Goal: Contribute content: Add original content to the website for others to see

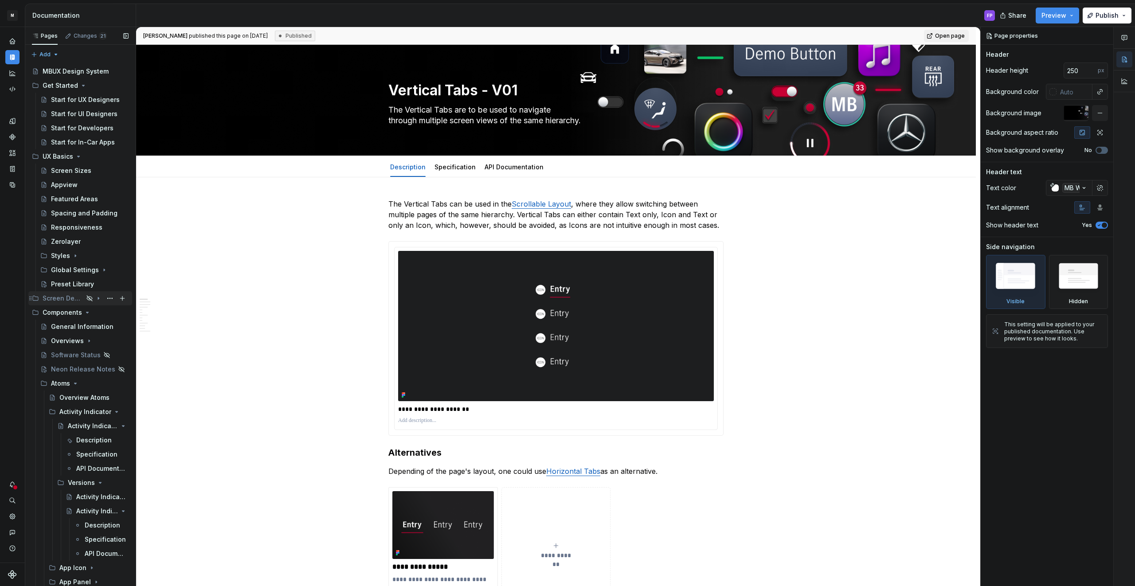
scroll to position [61, 0]
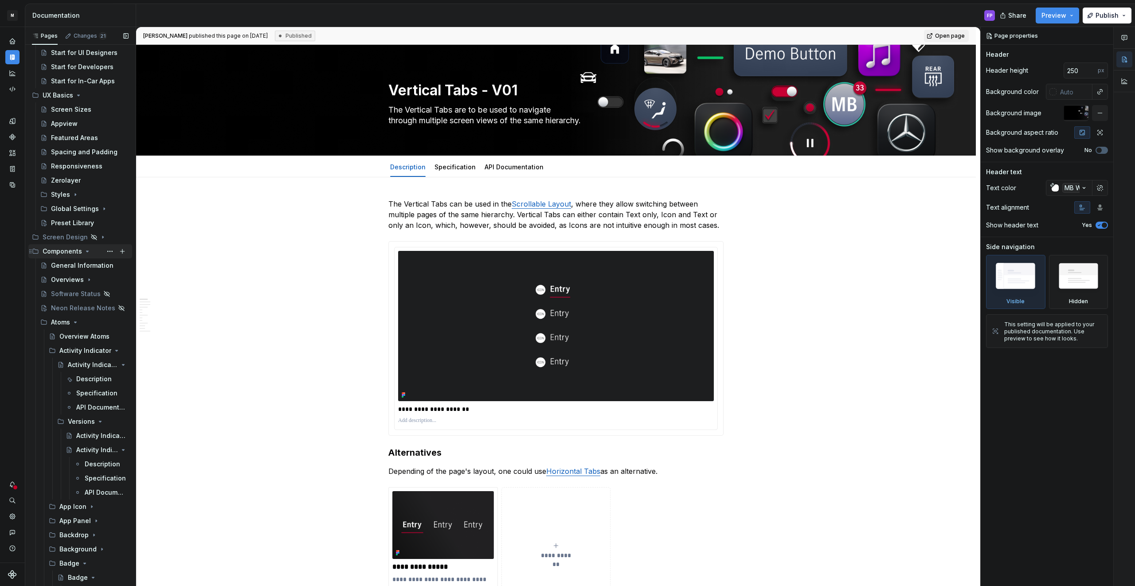
click at [86, 253] on icon "Page tree" at bounding box center [87, 251] width 7 height 7
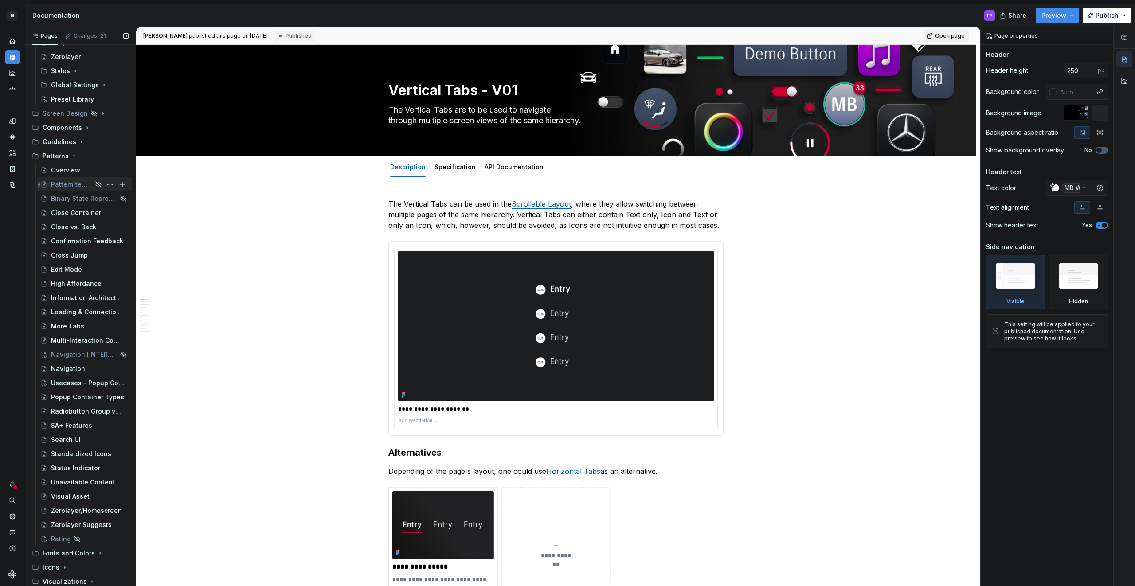
scroll to position [184, 0]
click at [78, 224] on div "Close vs. Back" at bounding box center [73, 227] width 45 height 9
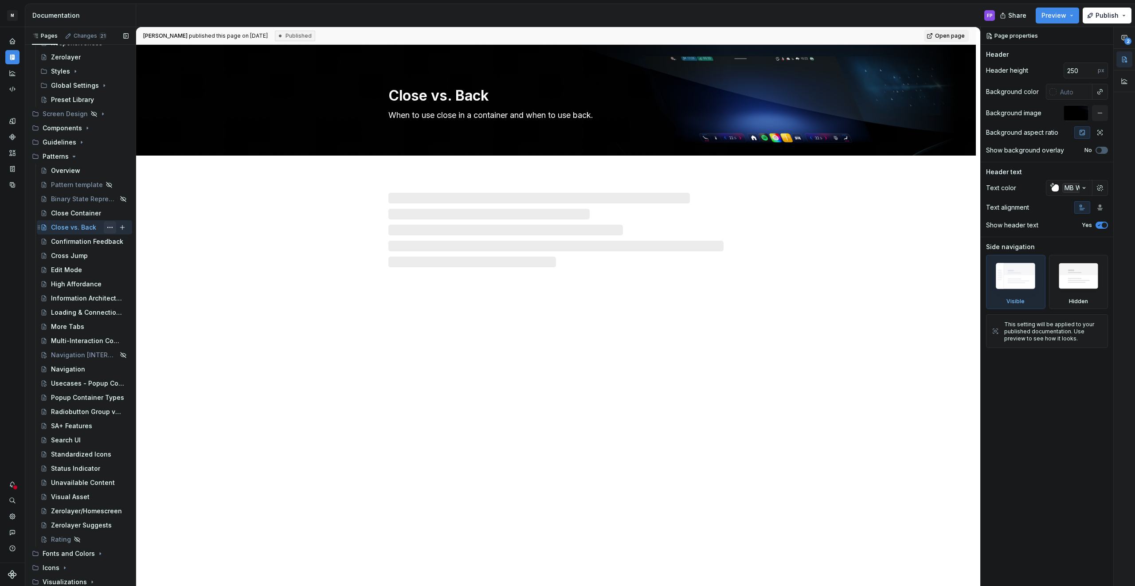
click at [110, 225] on button "Page tree" at bounding box center [110, 227] width 12 height 12
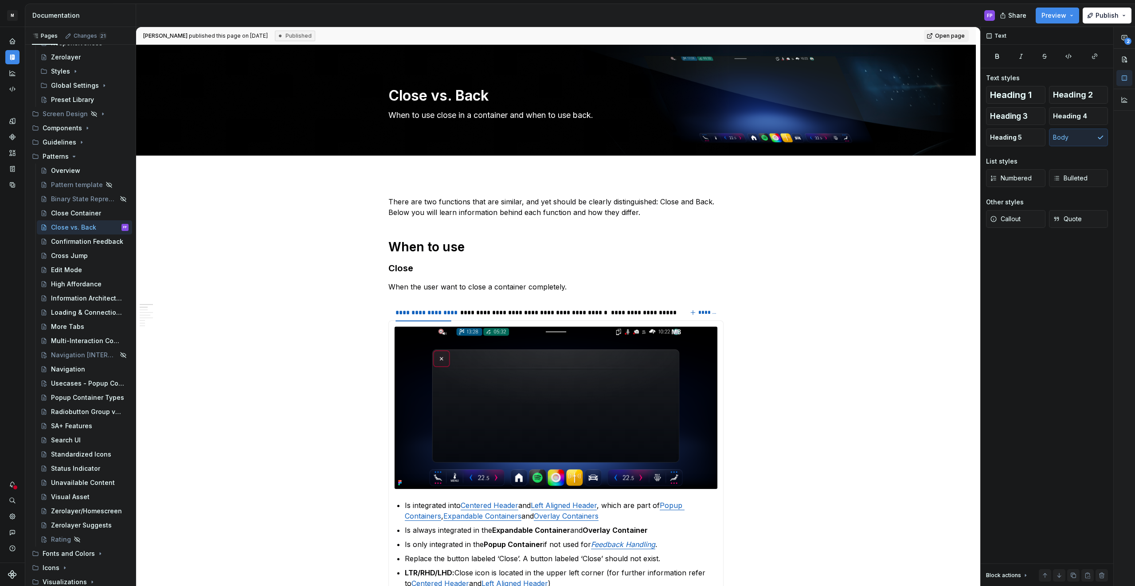
click at [484, 280] on html "M MBUX-DesignSystem FP Dataset Default Documentation FP Share Preview Publish P…" at bounding box center [567, 293] width 1135 height 586
click at [111, 226] on button "Page tree" at bounding box center [110, 227] width 12 height 12
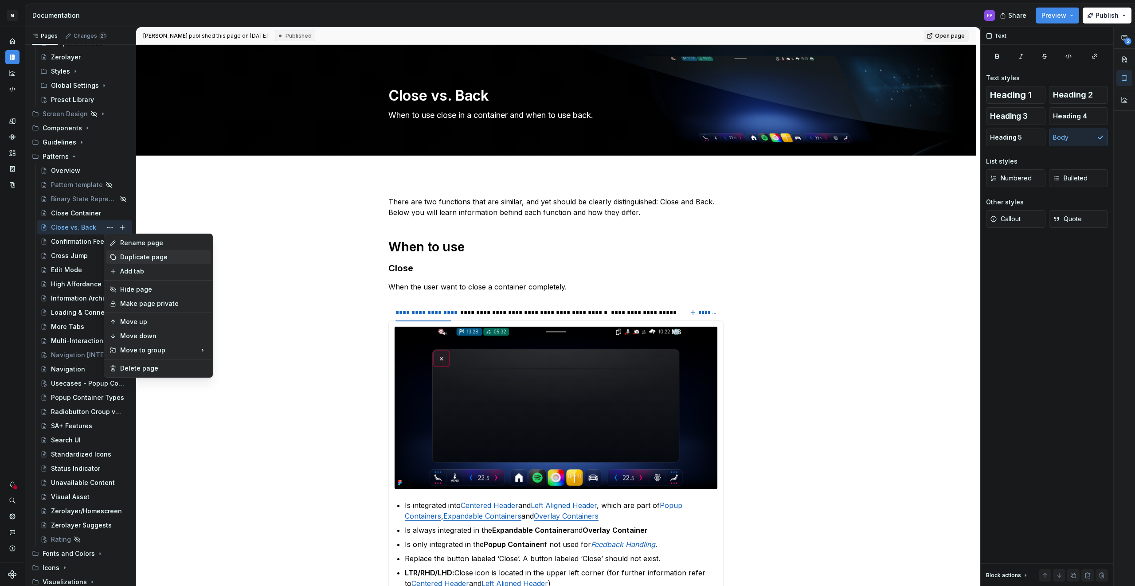
click at [135, 255] on div "Duplicate page" at bounding box center [163, 257] width 87 height 9
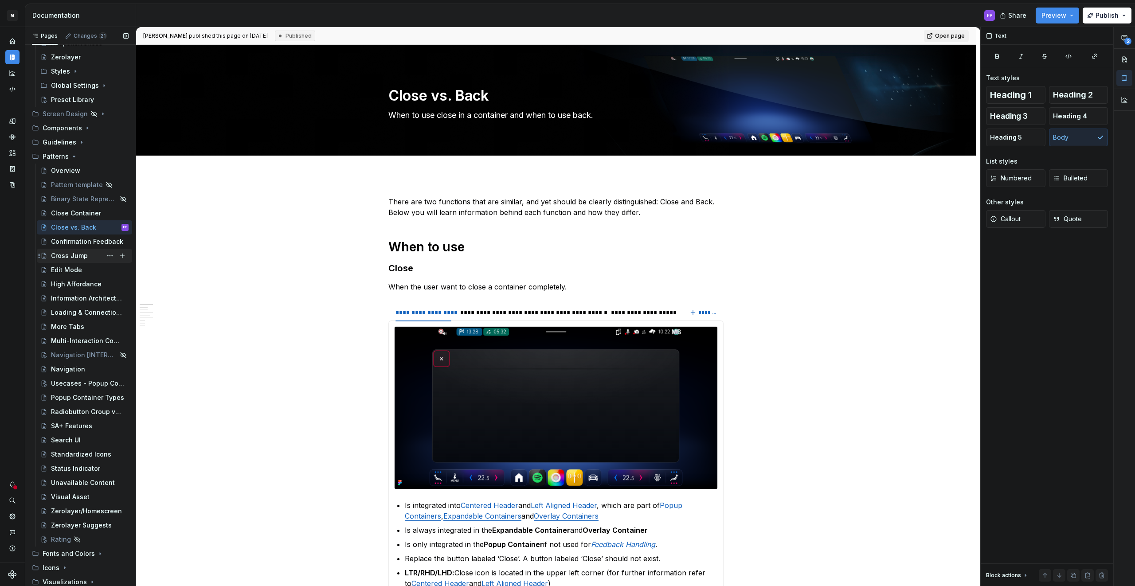
scroll to position [204, 0]
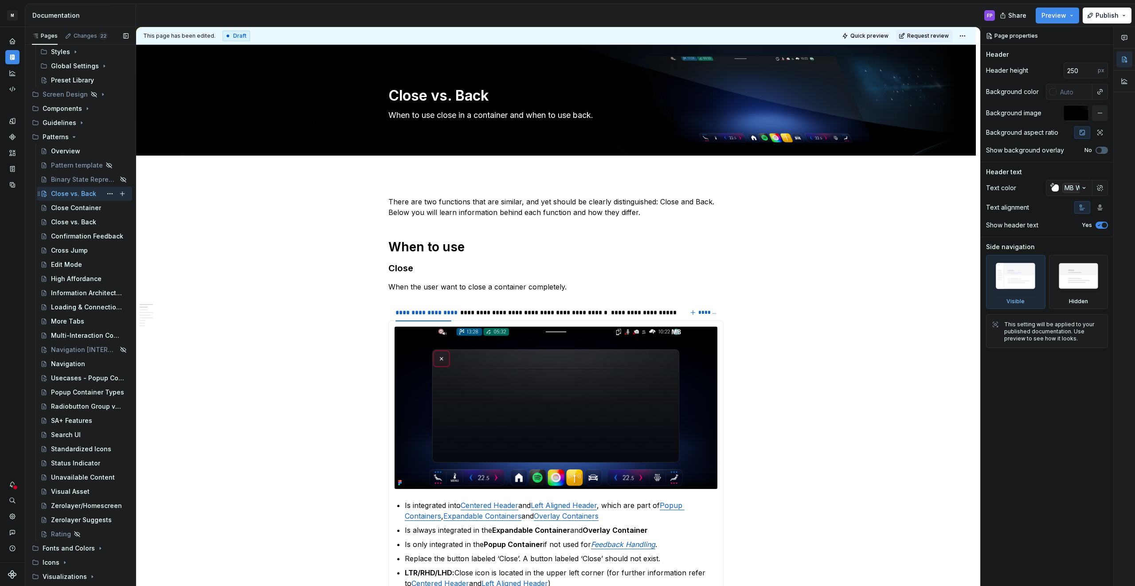
click at [65, 195] on div "Close vs. Back" at bounding box center [73, 193] width 45 height 9
click at [428, 99] on textarea "Close vs. Back" at bounding box center [553, 95] width 335 height 21
type textarea "*"
type textarea "Ba"
type textarea "*"
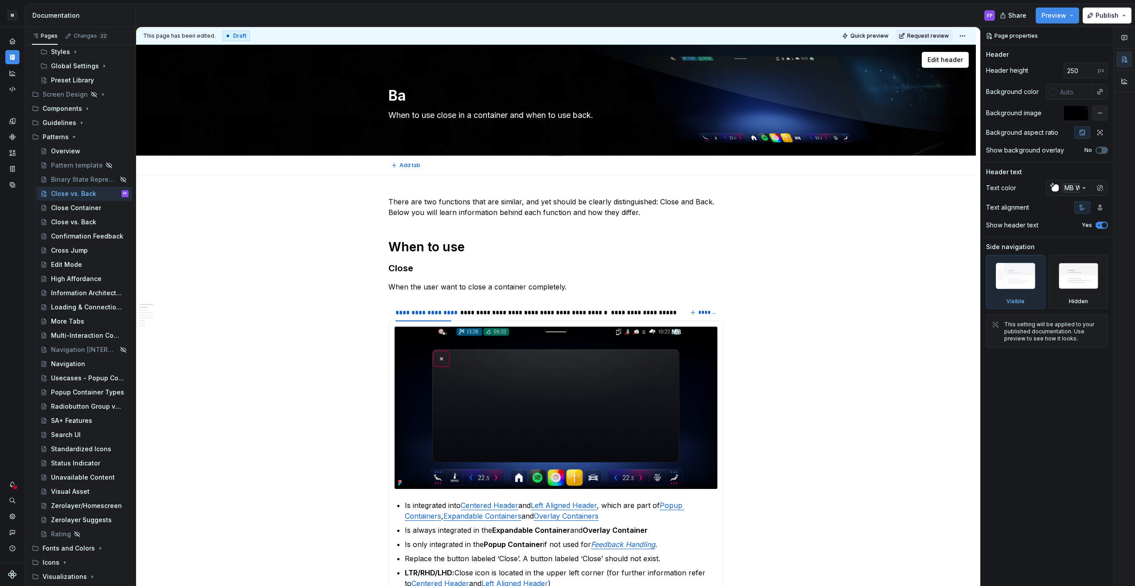
type textarea "Bas"
type textarea "*"
type textarea "Basic"
type textarea "*"
type textarea "Basic"
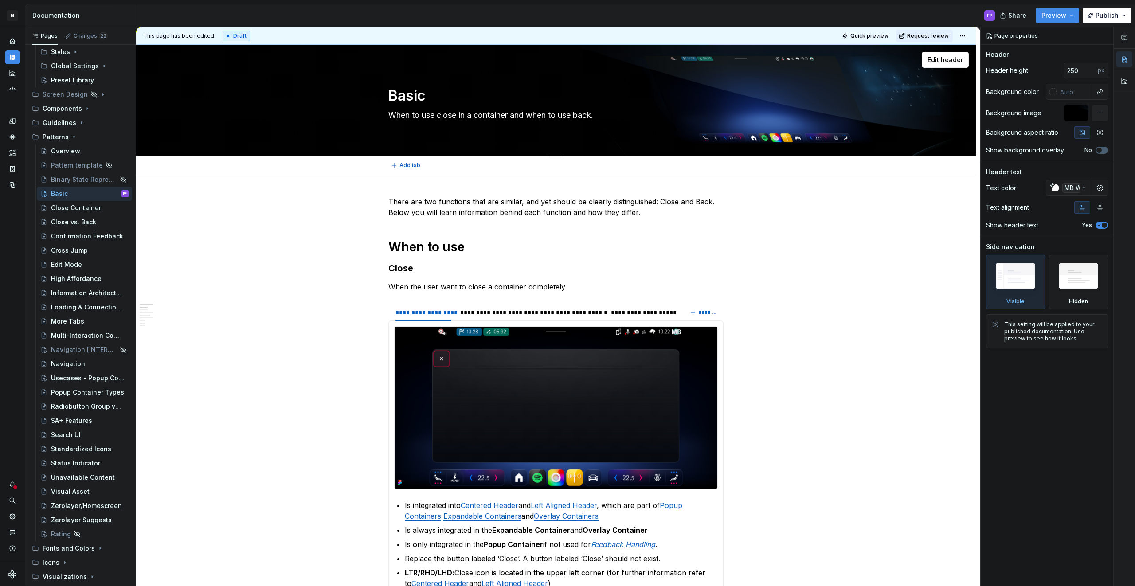
type textarea "*"
type textarea "Basic S"
type textarea "*"
type textarea "Basic Sli"
type textarea "*"
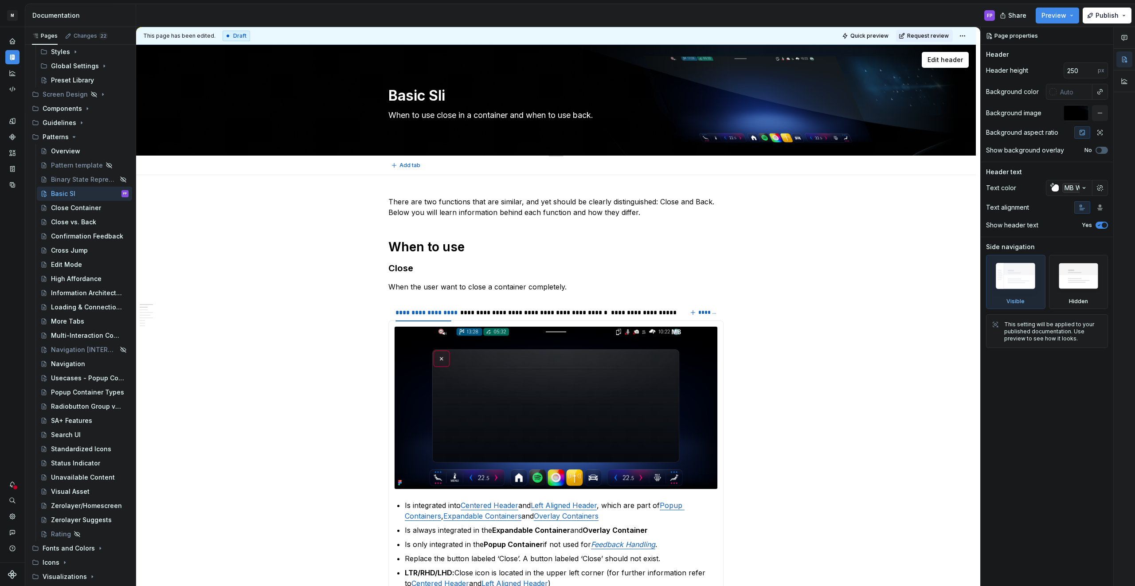
type textarea "Basic Slid"
type textarea "*"
type textarea "Basic Slider"
type textarea "*"
type textarea "Basic Slider,"
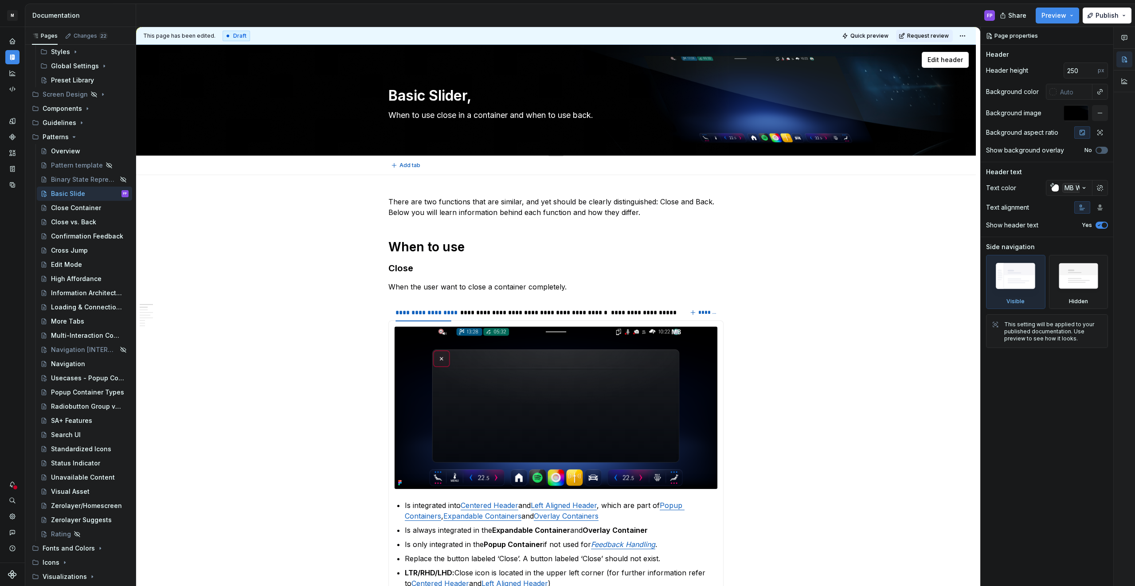
type textarea "*"
type textarea "Basic Slider,"
type textarea "*"
type textarea "Basic Slider, P"
type textarea "*"
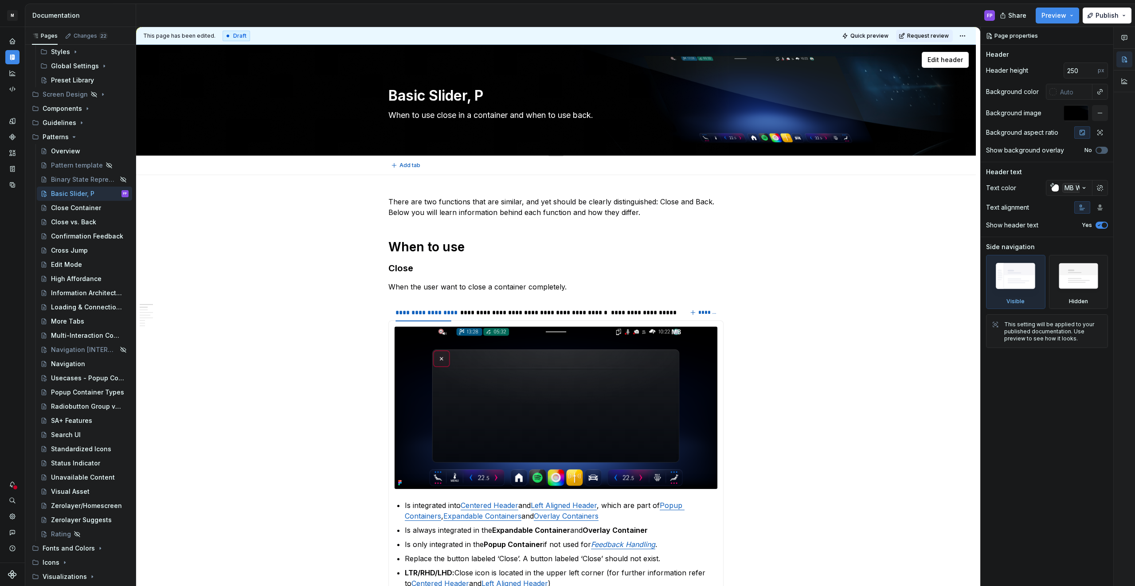
type textarea "Basic Slider, Pr"
type textarea "*"
type textarea "Basic Slider, Pro"
type textarea "*"
type textarea "Basic Slider, Prog"
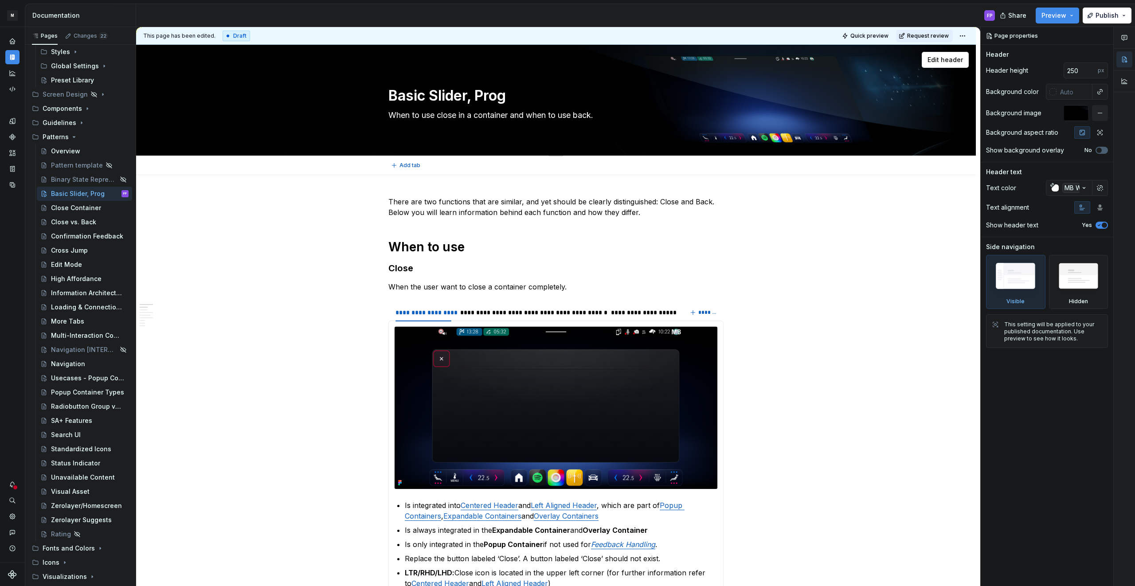
type textarea "*"
type textarea "Basic Slider, Pro"
type textarea "*"
type textarea "Basic Slider"
type textarea "*"
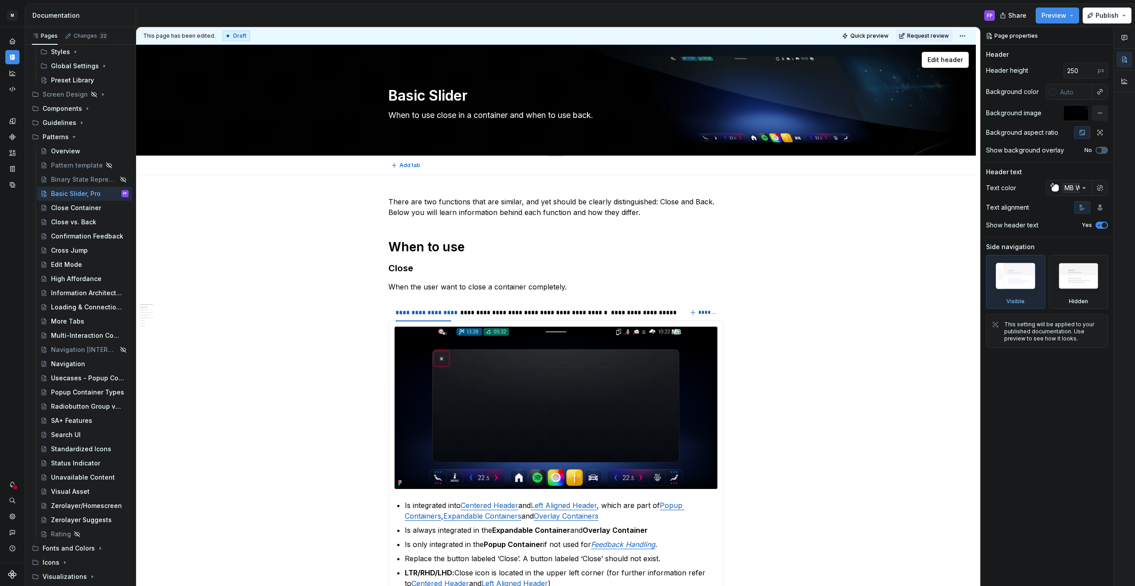
type textarea "Basic Slide"
type textarea "*"
type textarea "Basic Slider"
type textarea "*"
type textarea "Basic Slider"
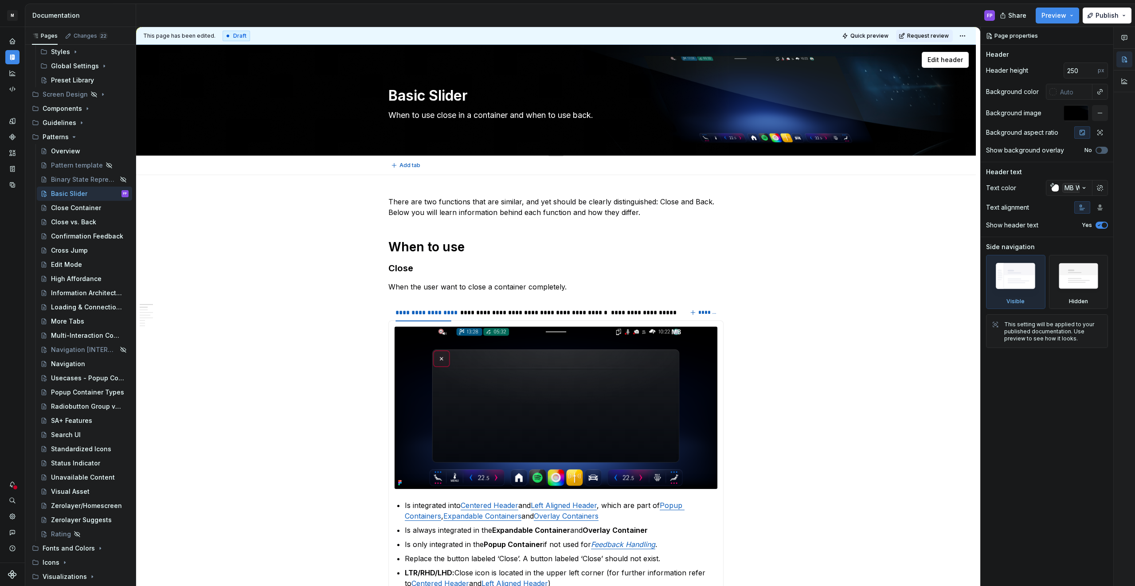
type textarea "*"
type textarea "Basic Slider v"
type textarea "*"
type textarea "Basic Slider vs"
type textarea "*"
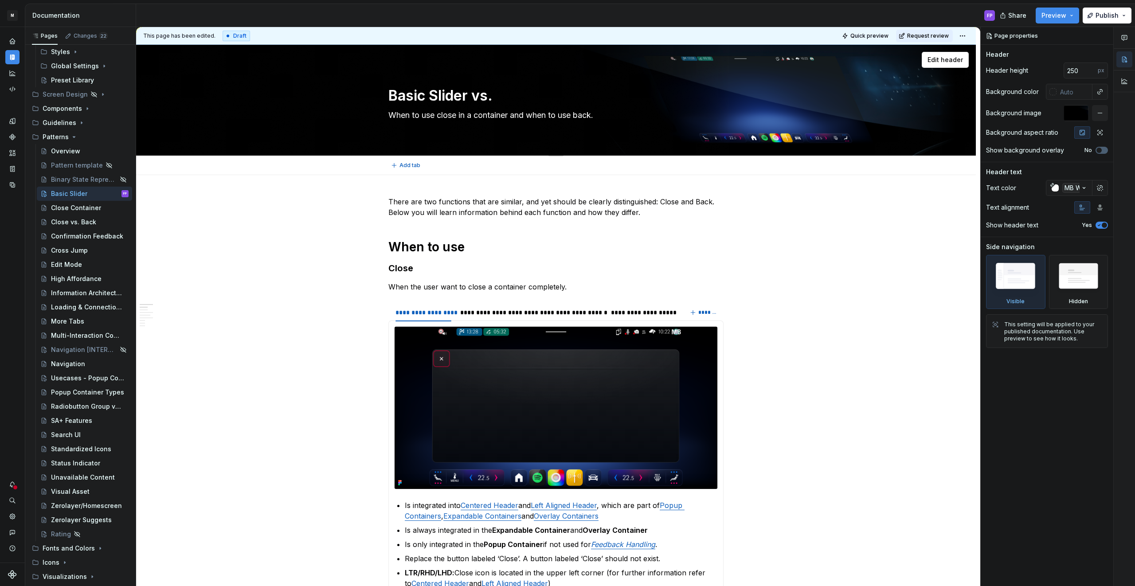
type textarea "Basic Slider vs."
type textarea "*"
type textarea "Basic Slider vs."
type textarea "*"
type textarea "Basic Slider vs"
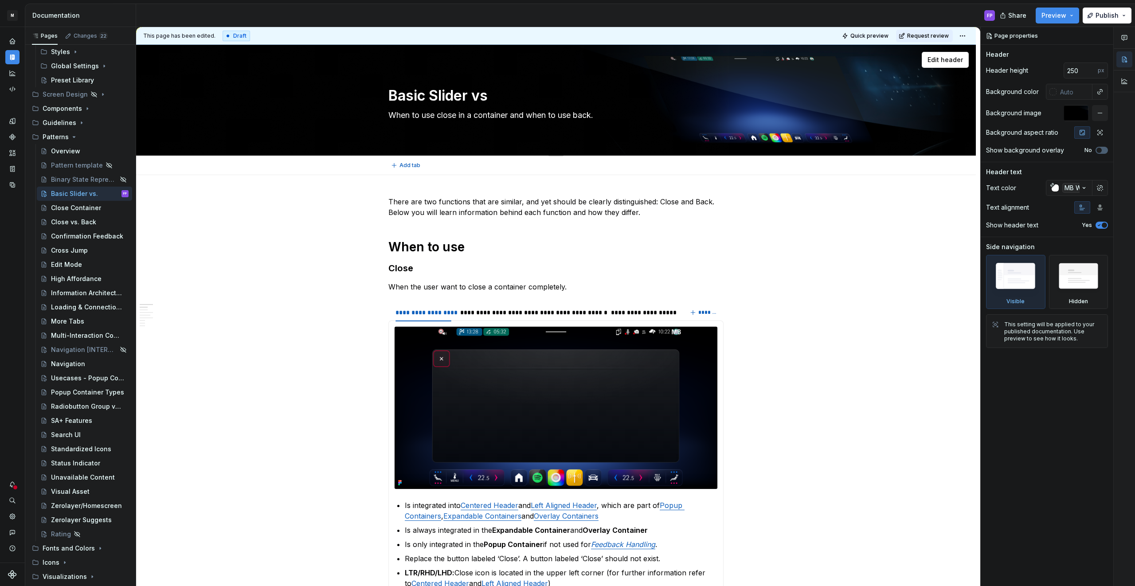
type textarea "*"
type textarea "Basic Slider v"
type textarea "*"
type textarea "Basic Slider"
type textarea "*"
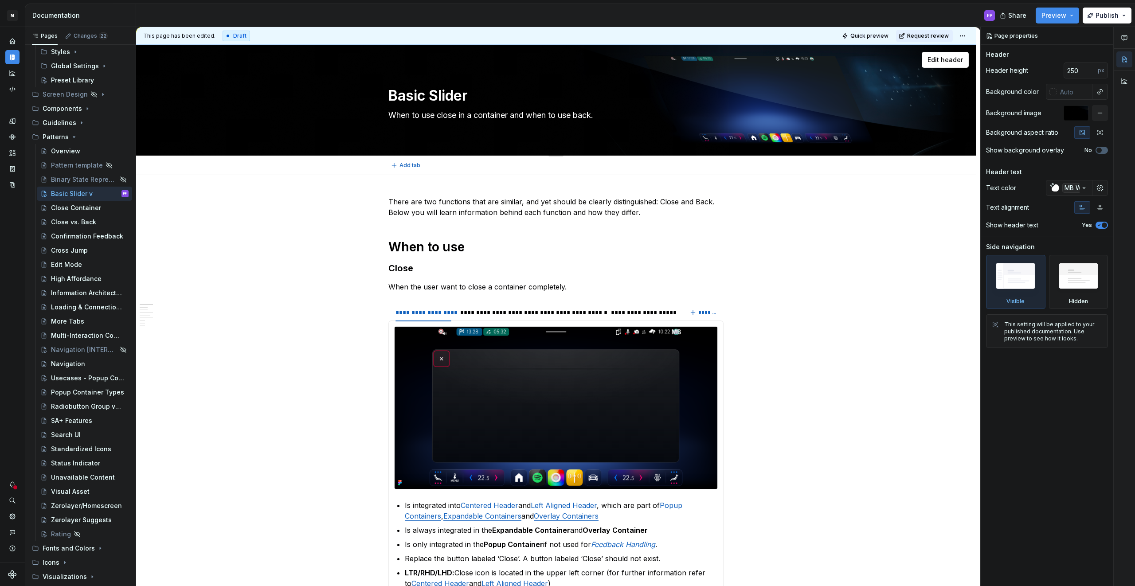
type textarea "Basic Slider"
type textarea "*"
type textarea "Basic Slider,"
type textarea "*"
type textarea "Basic Slider,"
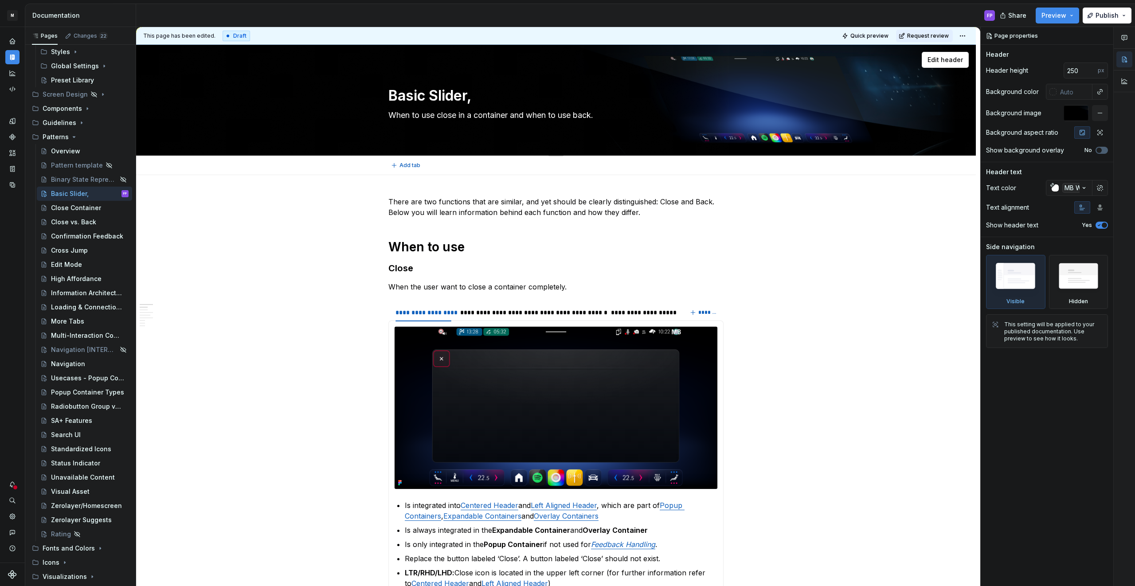
type textarea "*"
type textarea "Basic Slider, P"
type textarea "*"
type textarea "Basic Slider, Pr"
type textarea "*"
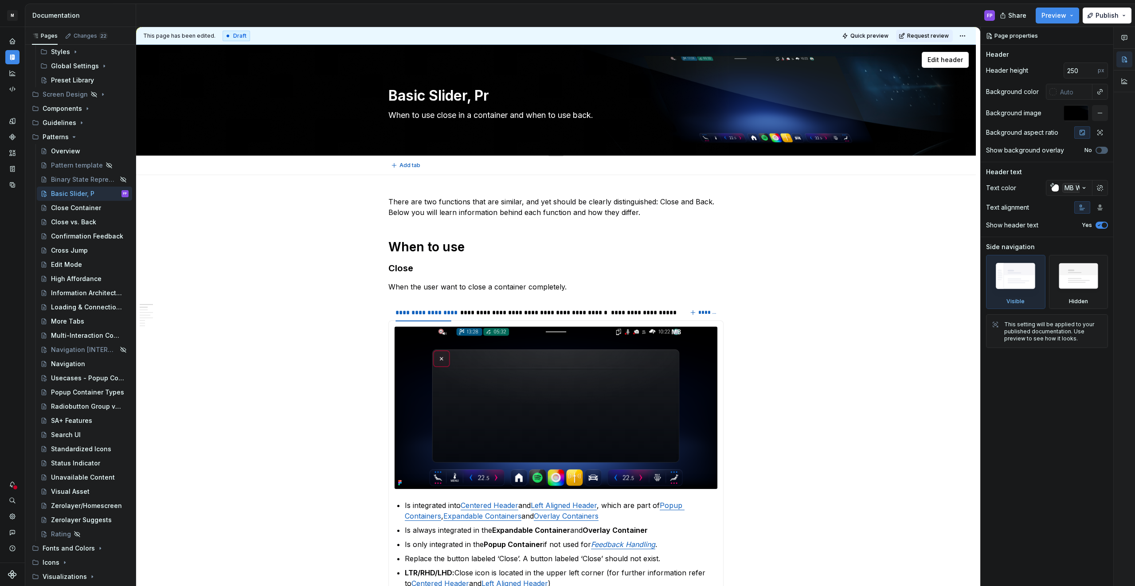
type textarea "Basic Slider, Pro"
type textarea "*"
type textarea "Basic Slider, Prog"
type textarea "*"
type textarea "Basic Slider, Progr"
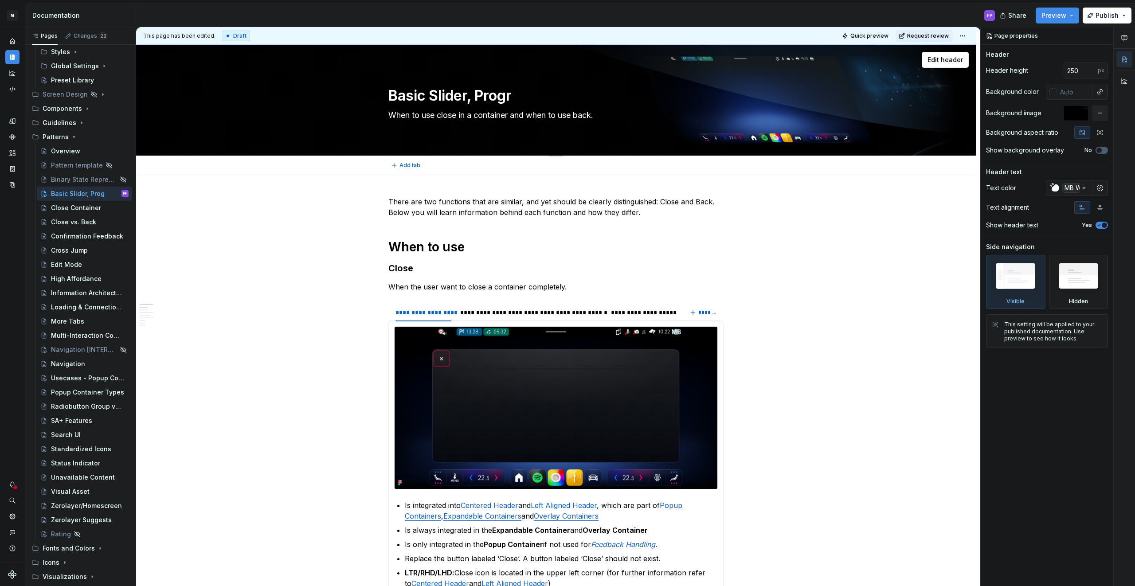
type textarea "*"
type textarea "Basic Slider, Progre"
type textarea "*"
type textarea "Basic Slider, Progres"
type textarea "*"
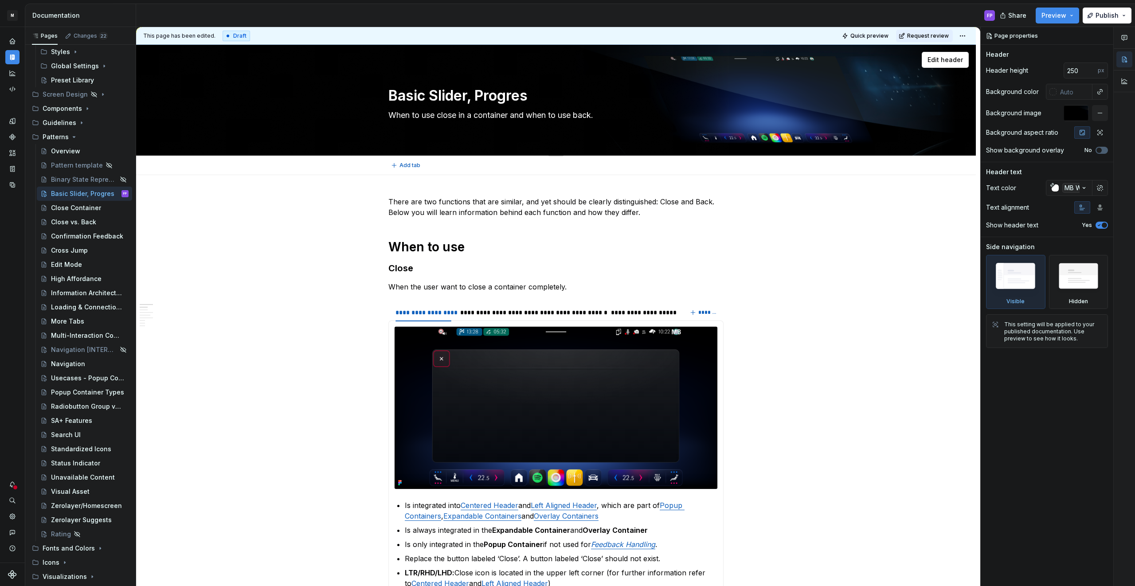
type textarea "Basic Slider, Progress"
type textarea "*"
type textarea "Basic Slider, Progressb"
type textarea "*"
type textarea "Basic Slider, Progressba"
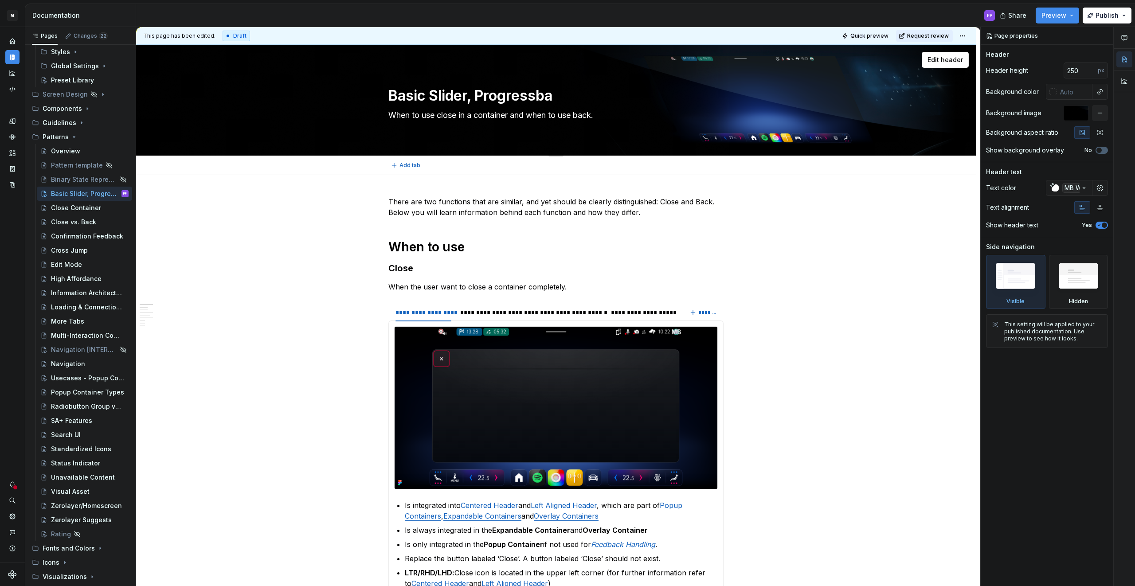
type textarea "*"
type textarea "Basic Slider, Progressbar"
type textarea "*"
type textarea "Basic Slider, Progressbar,"
type textarea "*"
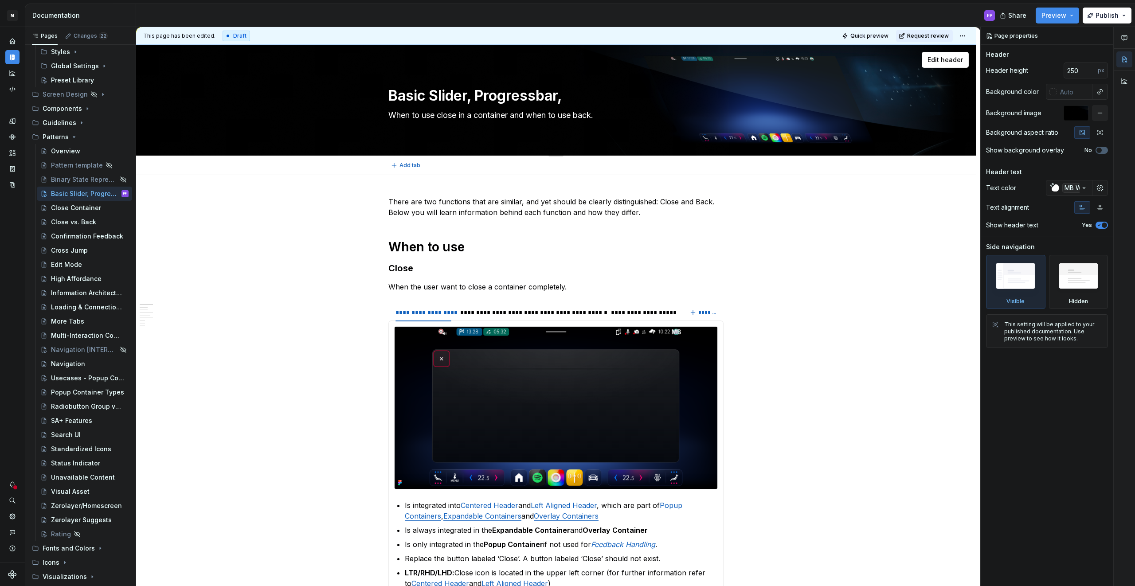
type textarea "Basic Slider, Progressbar, S"
type textarea "*"
type textarea "Basic Slider, Progressbar, Se"
type textarea "*"
type textarea "Basic Slider, Progressbar, See"
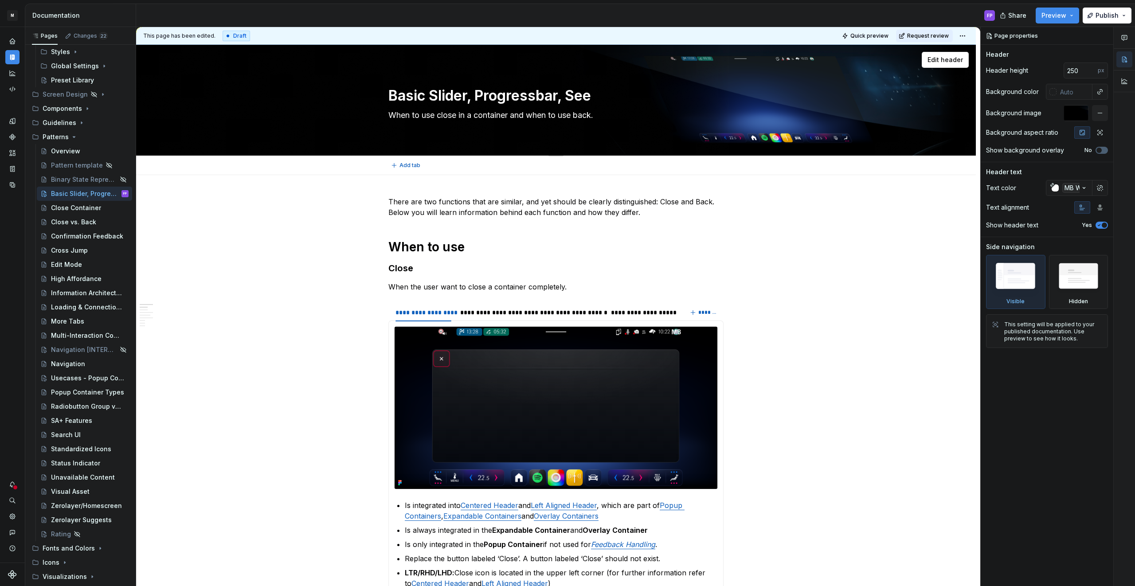
type textarea "*"
type textarea "Basic Slider, Progressbar, Seek"
type textarea "*"
type textarea "Basic Slider, Progressbar, Seekb"
type textarea "*"
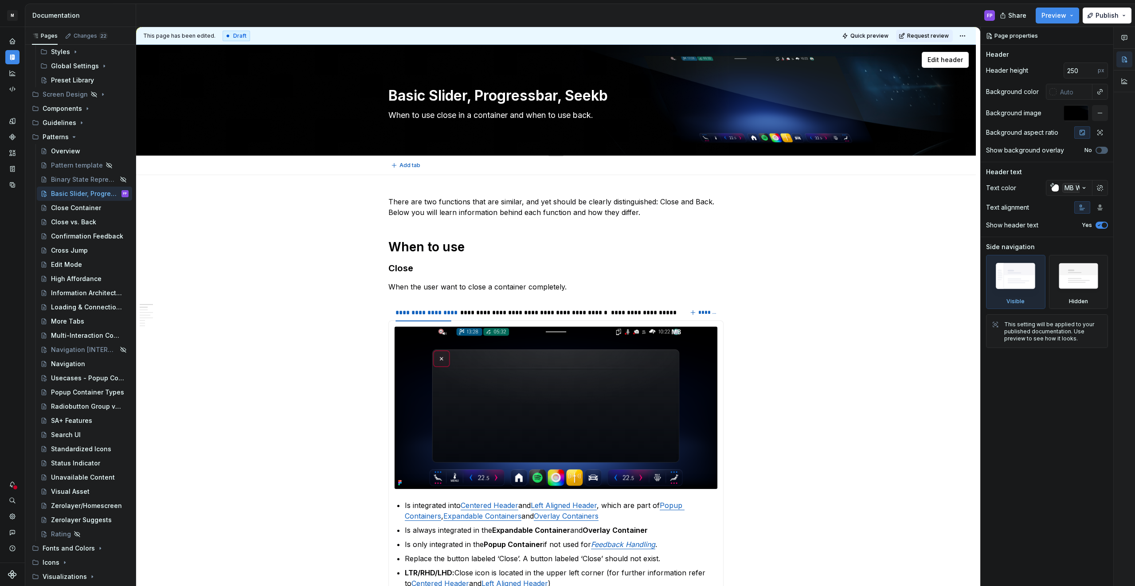
type textarea "Basic Slider, Progressbar, Seekba"
type textarea "*"
type textarea "Basic Slider, Progressbar, Seekbar"
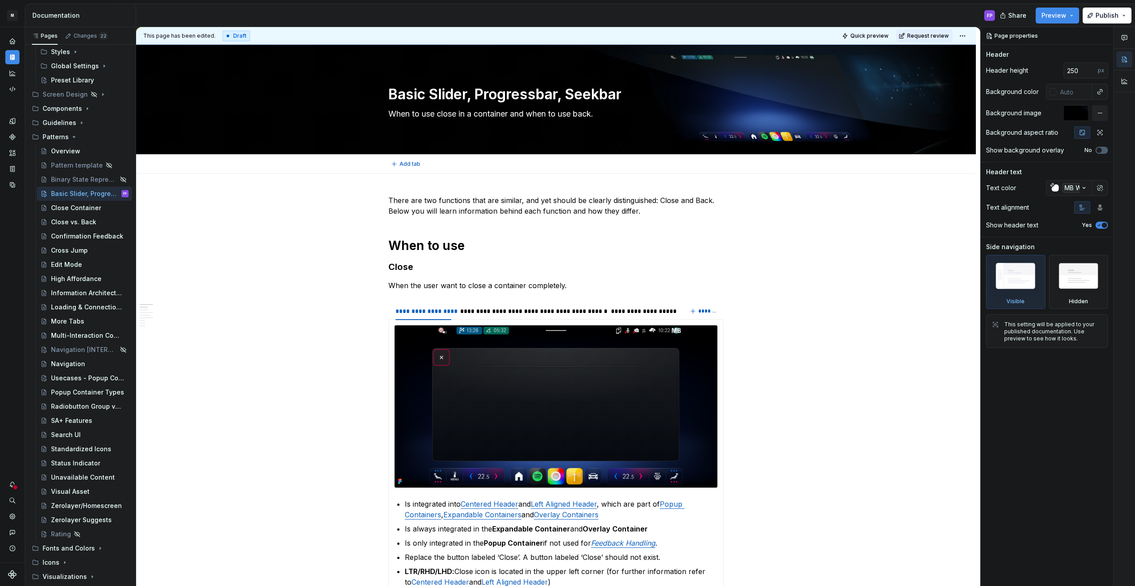
type textarea "*"
type textarea "Basic Slider, Progressbar, Seekbar"
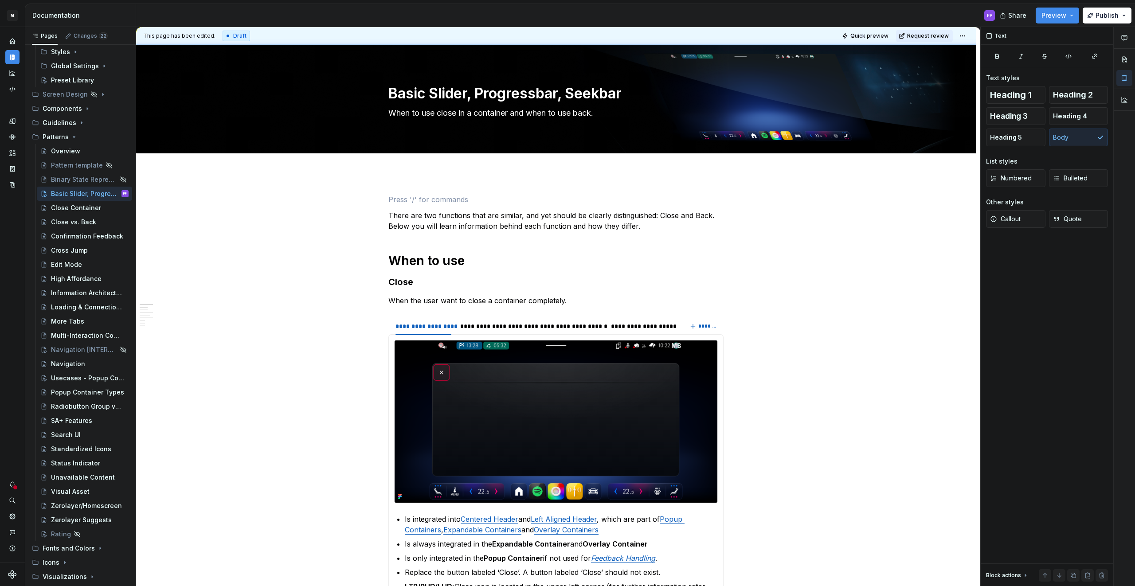
scroll to position [2, 0]
type textarea "*"
click at [436, 114] on textarea "When to use close in a container and when to use back." at bounding box center [553, 113] width 335 height 14
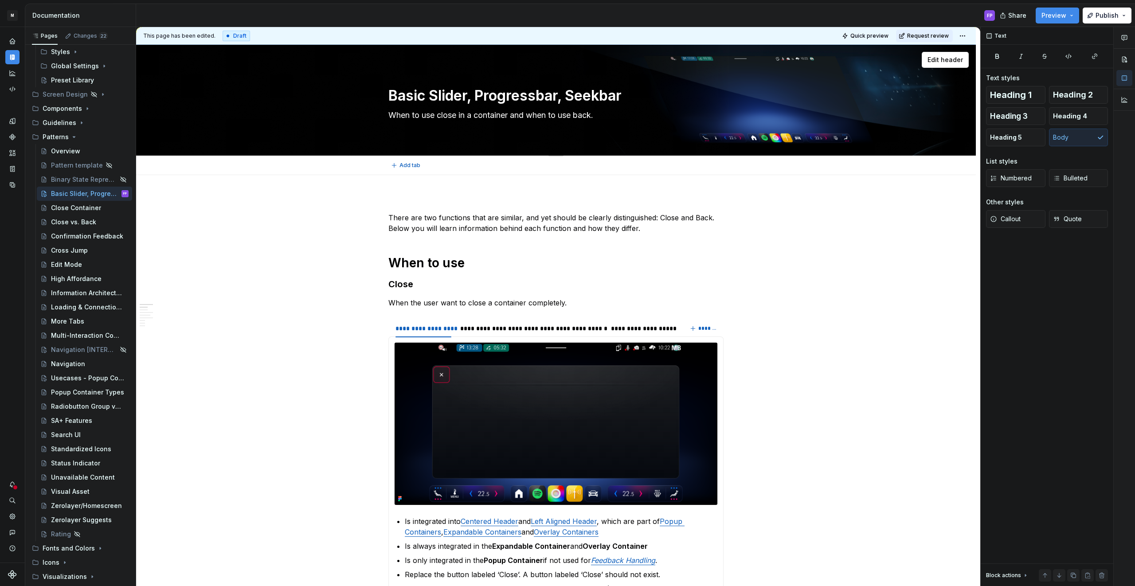
scroll to position [0, 0]
click at [437, 114] on textarea "When to use close in a container and when to use back." at bounding box center [553, 115] width 335 height 14
drag, startPoint x: 442, startPoint y: 114, endPoint x: 637, endPoint y: 113, distance: 194.6
click at [637, 113] on textarea "When to use close in a container and when to use back." at bounding box center [553, 115] width 335 height 14
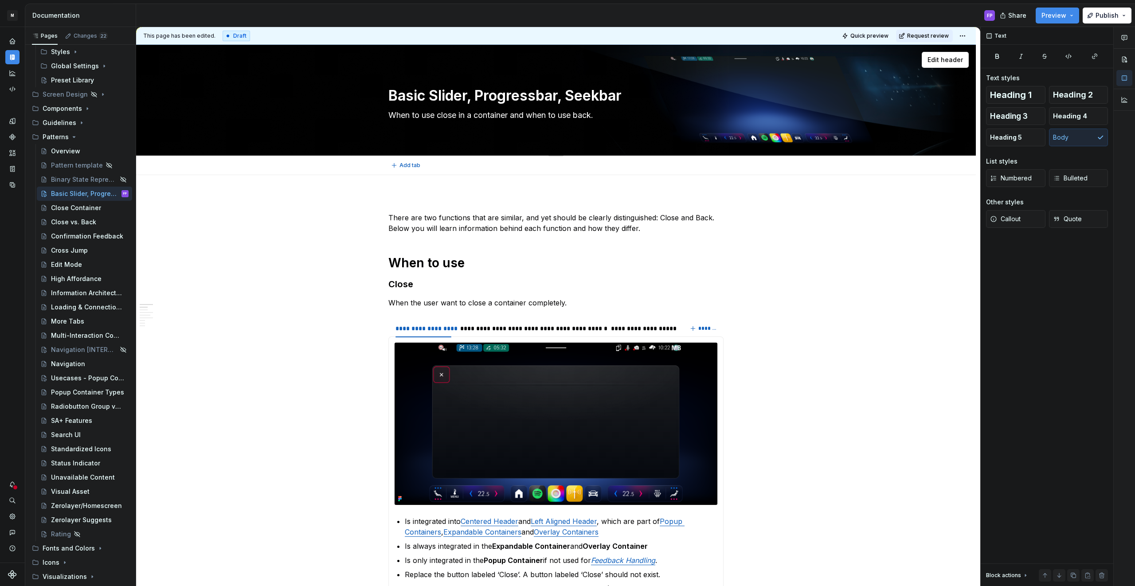
type textarea "When to use c"
type textarea "*"
type textarea "When to use"
type textarea "*"
type textarea "When to use e"
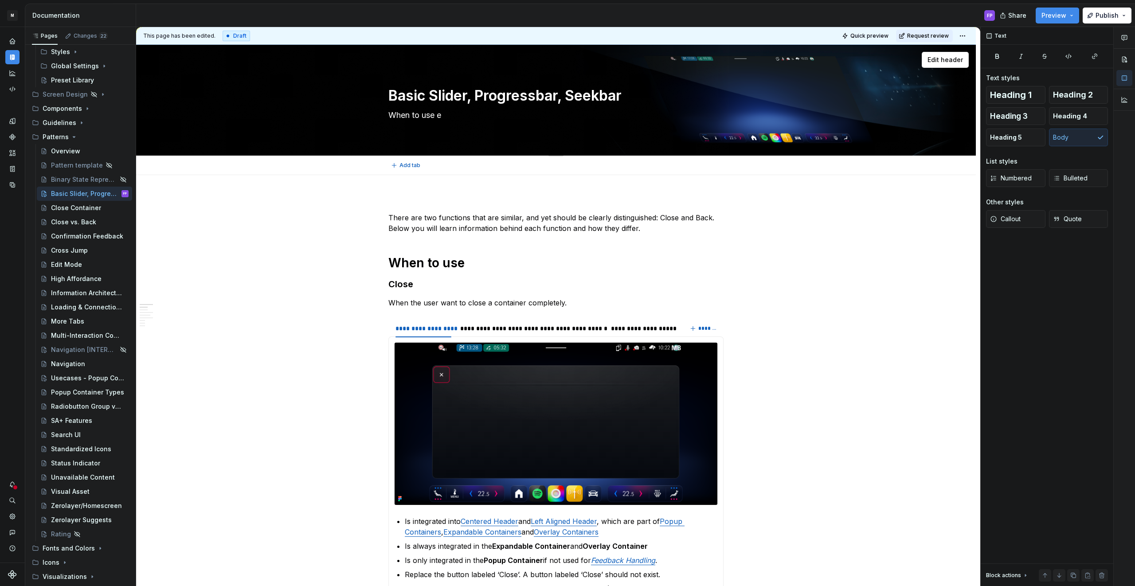
type textarea "*"
type textarea "When to use ea"
type textarea "*"
type textarea "When to use eac"
type textarea "*"
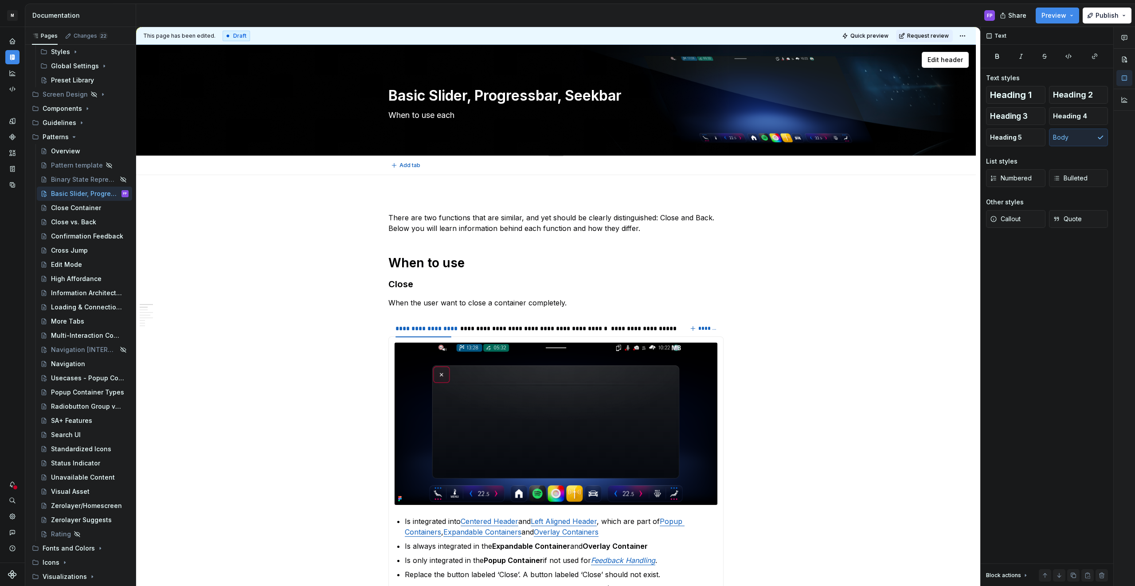
type textarea "When to use each"
type textarea "*"
type textarea "When to use each c"
type textarea "*"
type textarea "When to use each com"
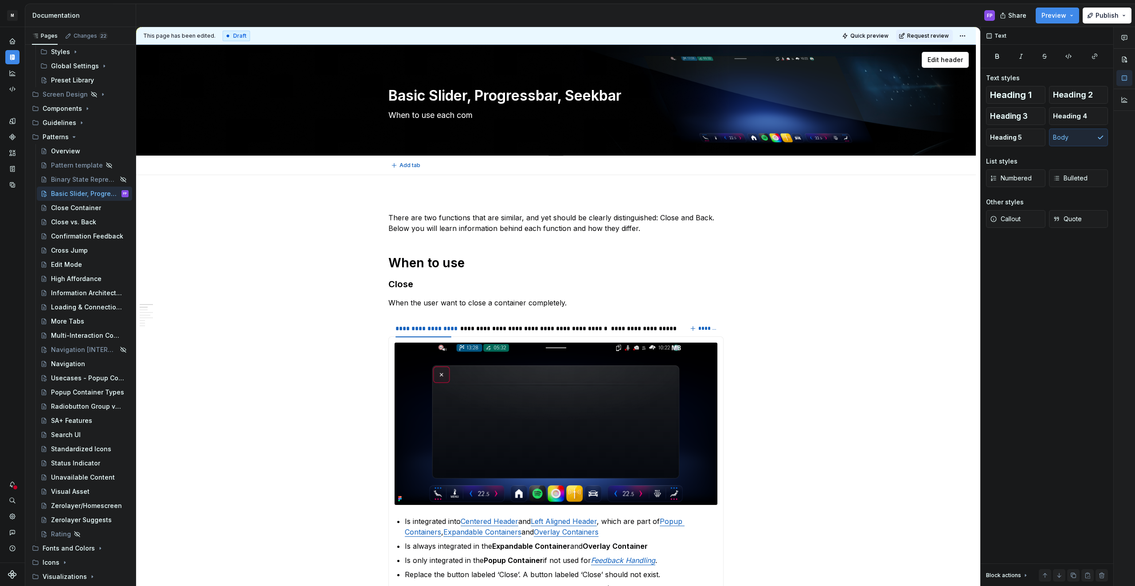
type textarea "*"
type textarea "When to use each comp"
type textarea "*"
type textarea "When to use each compo"
type textarea "*"
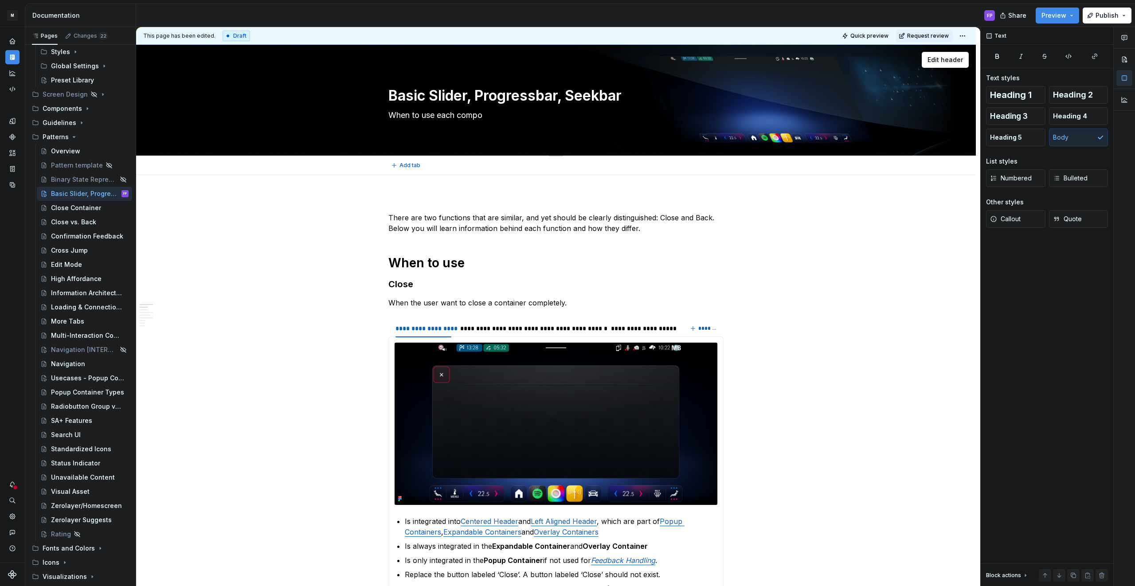
type textarea "When to use each compon"
type textarea "*"
type textarea "When to use each compone"
type textarea "*"
type textarea "When to use each componen"
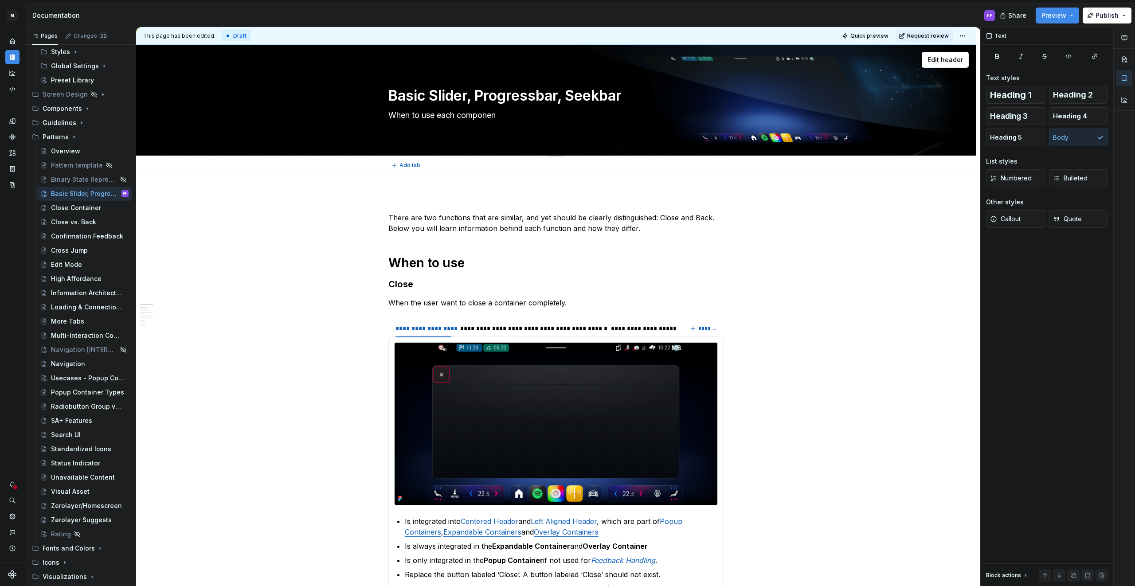
type textarea "*"
type textarea "When to use each component"
type textarea "*"
type textarea "When to use each component."
type textarea "*"
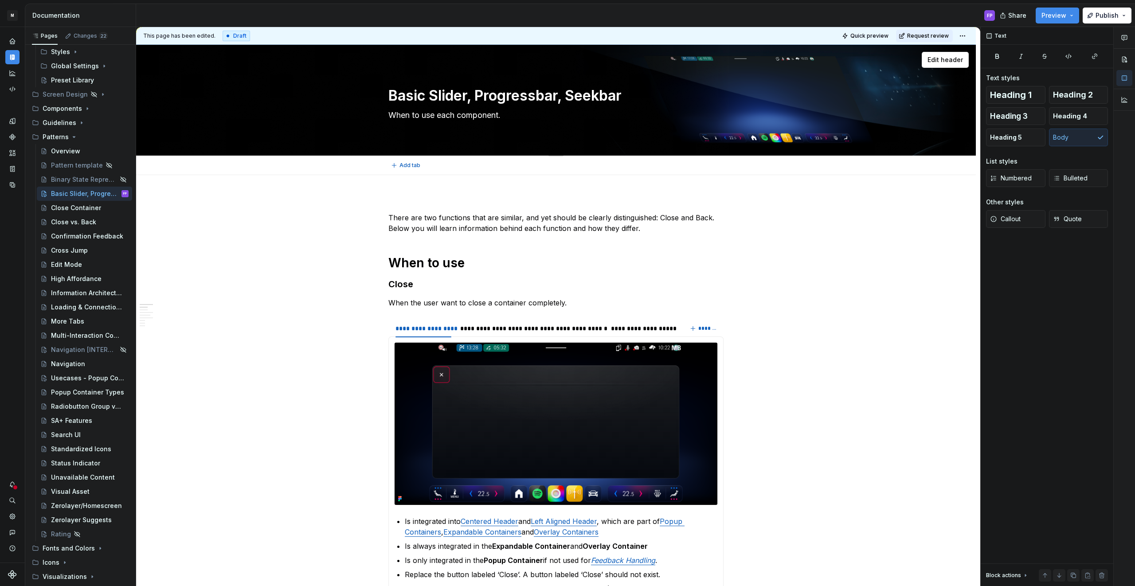
type textarea "When to use each component"
type textarea "*"
type textarea "When to use each component."
type textarea "*"
type textarea "When to use each component"
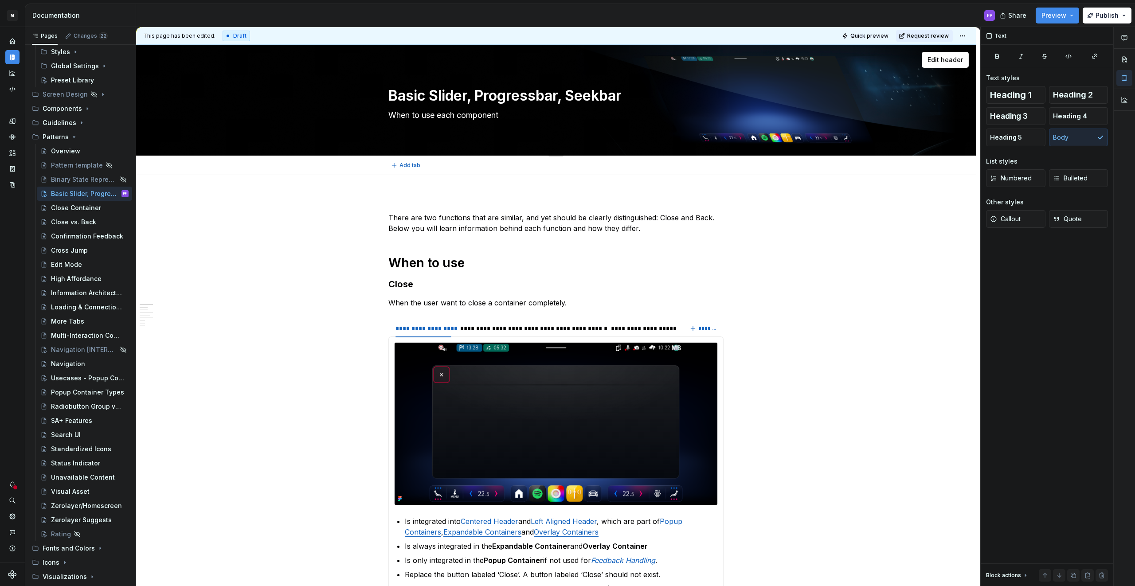
type textarea "*"
type textarea "When to use each componen"
type textarea "*"
type textarea "When to use each compone"
type textarea "*"
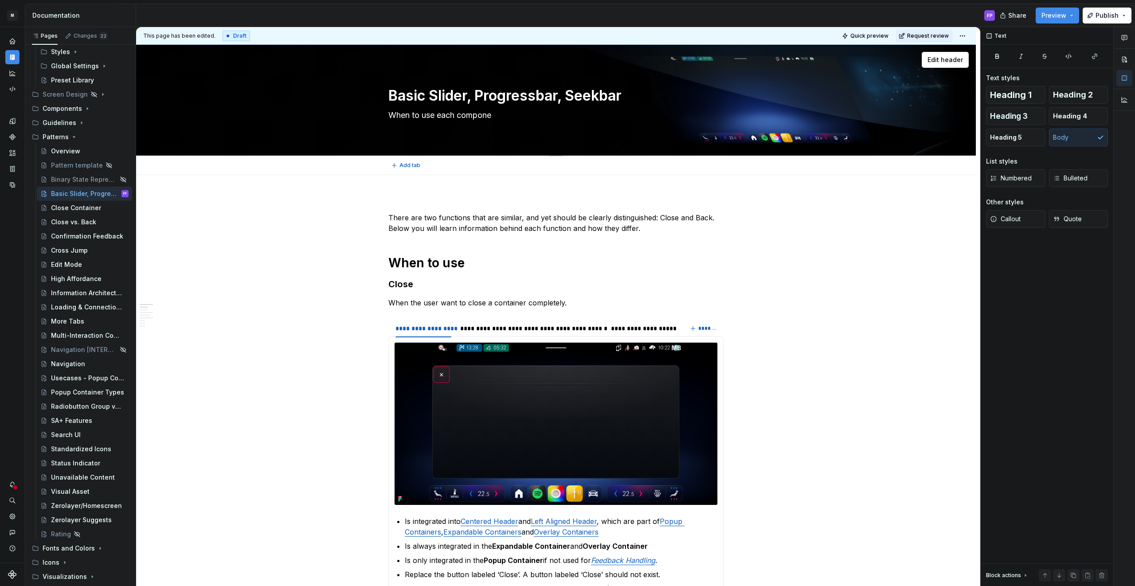
type textarea "When to use each compon"
type textarea "*"
type textarea "When to use each compo"
type textarea "*"
type textarea "When to use each comp"
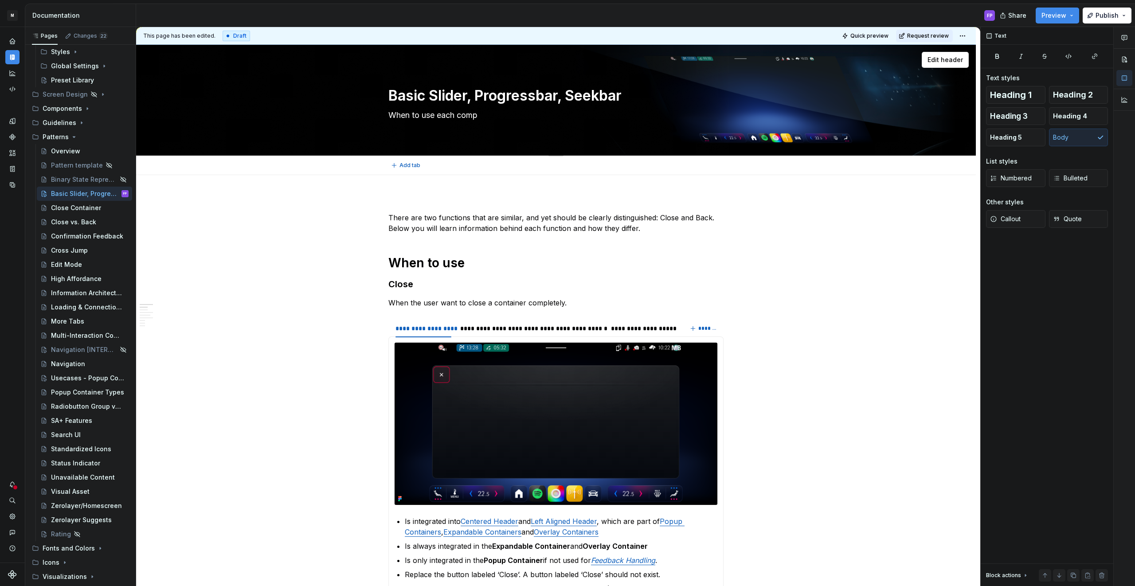
type textarea "*"
type textarea "When to use each com"
type textarea "*"
type textarea "When to use each co"
type textarea "*"
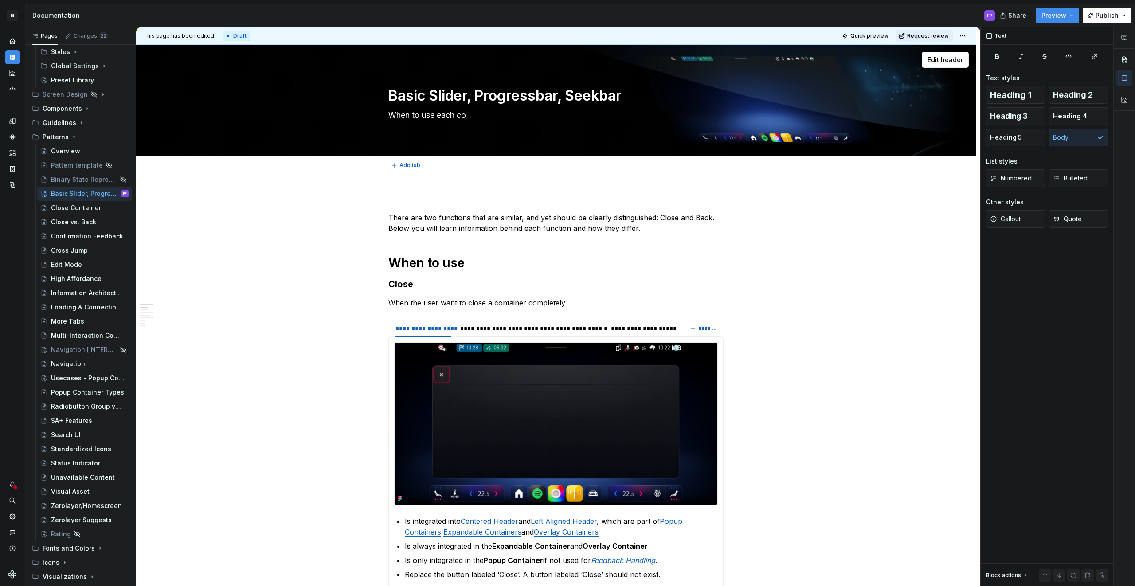
type textarea "When to use each c"
type textarea "*"
type textarea "When to use each"
type textarea "*"
type textarea "When to use each"
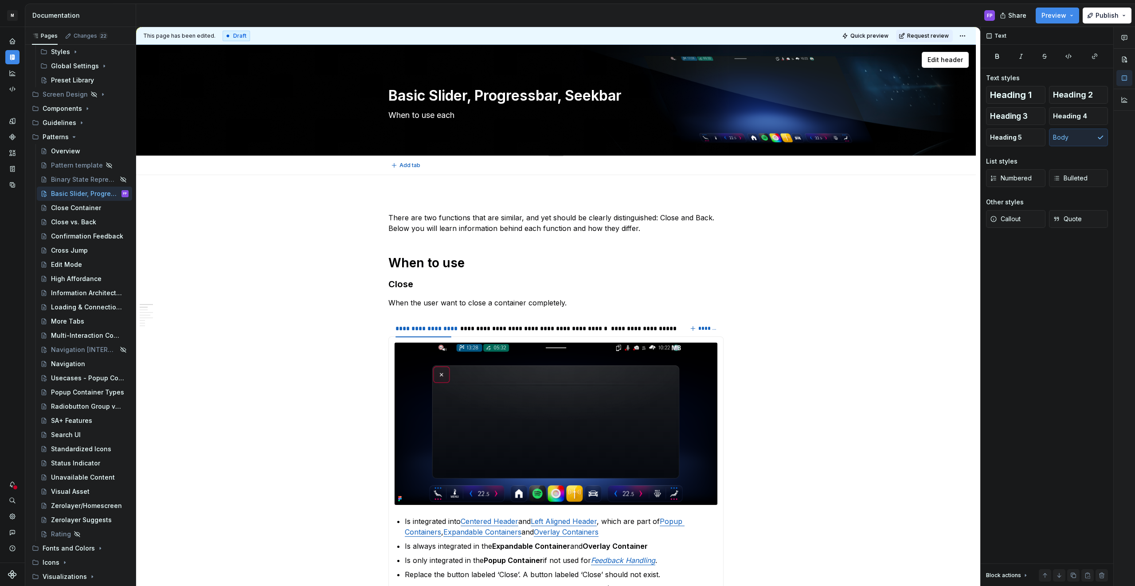
type textarea "*"
type textarea "When to use eac"
type textarea "*"
type textarea "When to use ea"
type textarea "*"
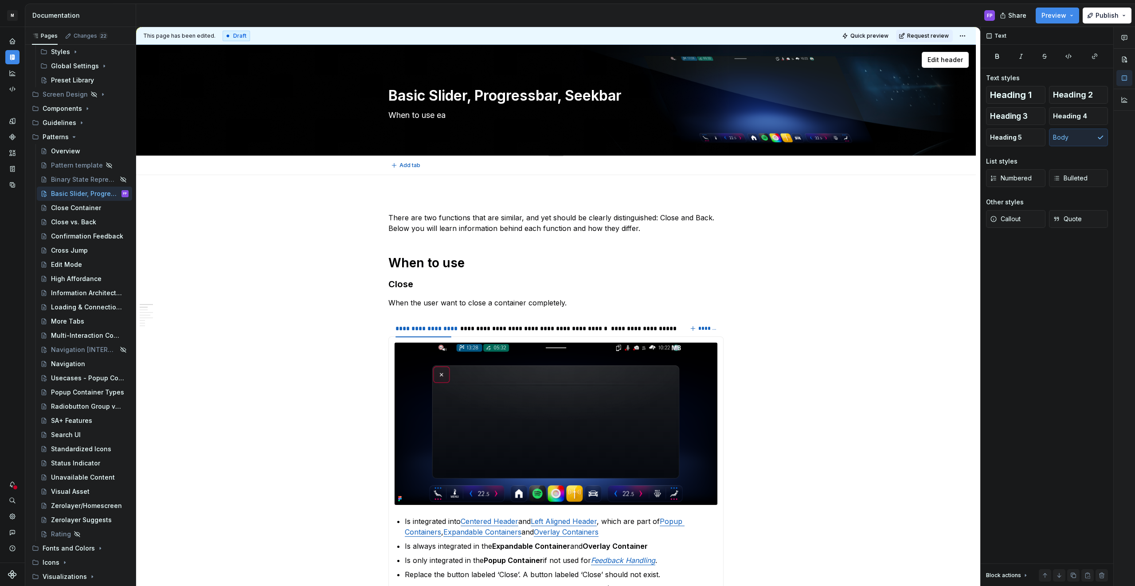
type textarea "When to use e"
type textarea "*"
type textarea "When to use"
type textarea "*"
type textarea "When to use c"
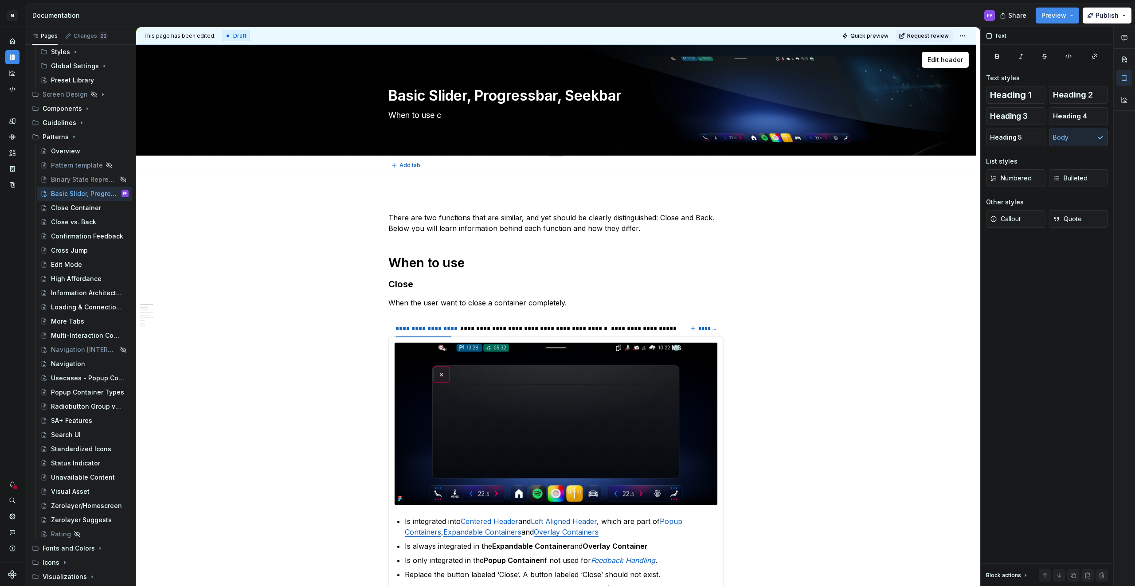
type textarea "*"
type textarea "When to use close in a container and when to use back."
type textarea "*"
type textarea "When to use c"
type textarea "*"
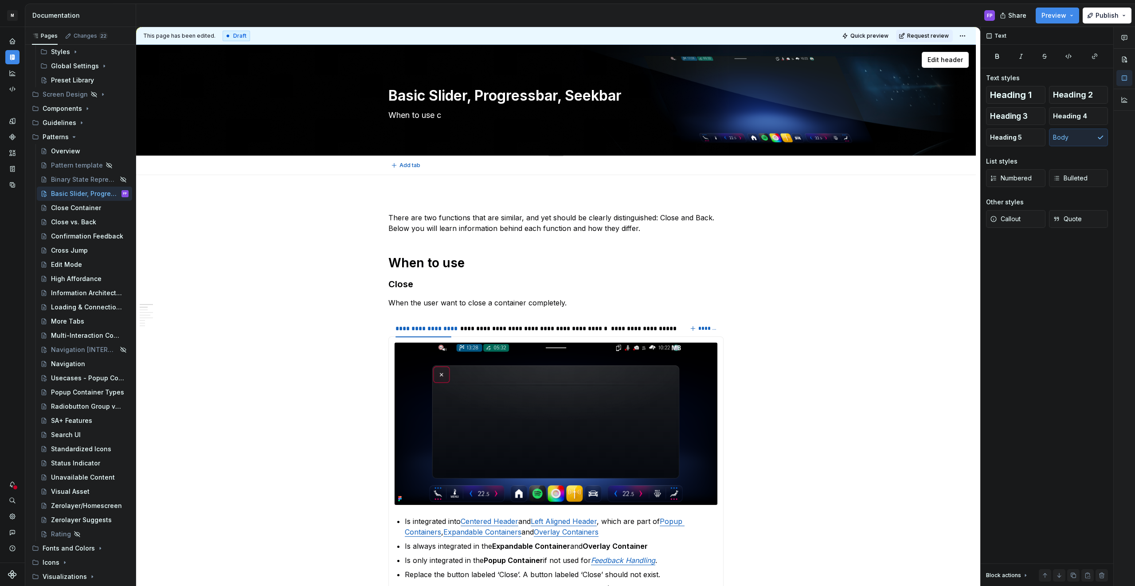
type textarea "When to use"
type textarea "*"
type textarea "When to use e"
type textarea "*"
type textarea "When to use ea"
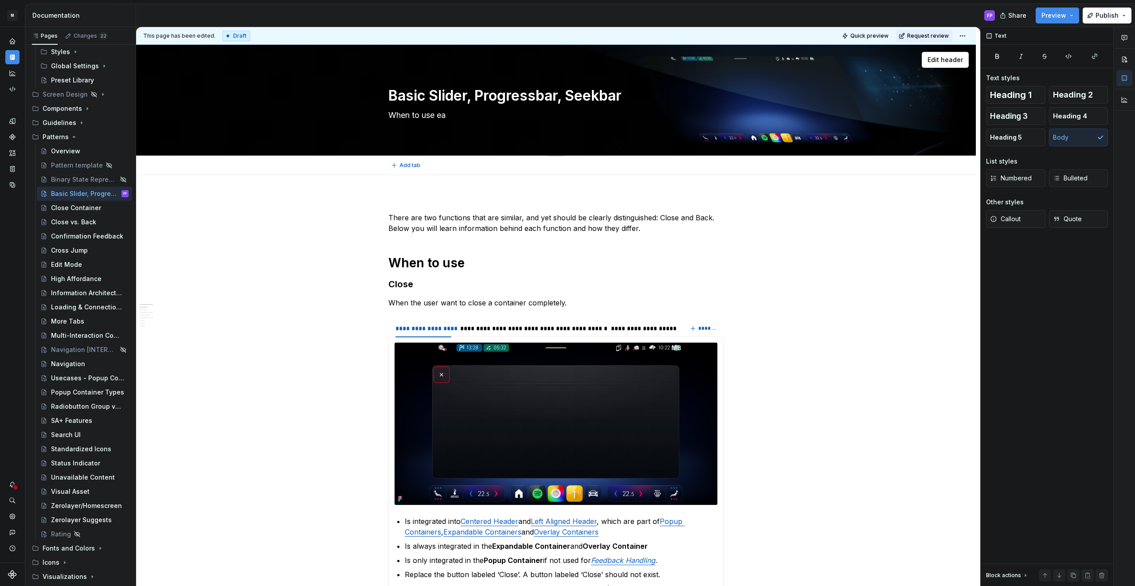
type textarea "*"
type textarea "When to use eah"
type textarea "*"
type textarea "When to use ea"
type textarea "*"
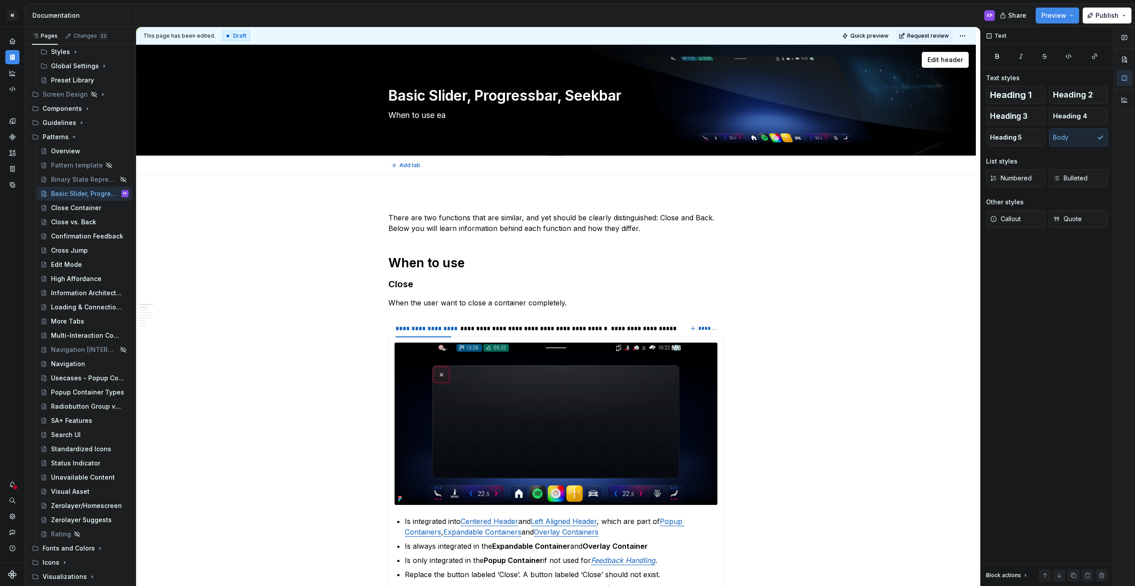
type textarea "When to use e"
type textarea "*"
type textarea "When to use"
type textarea "*"
type textarea "When to use th"
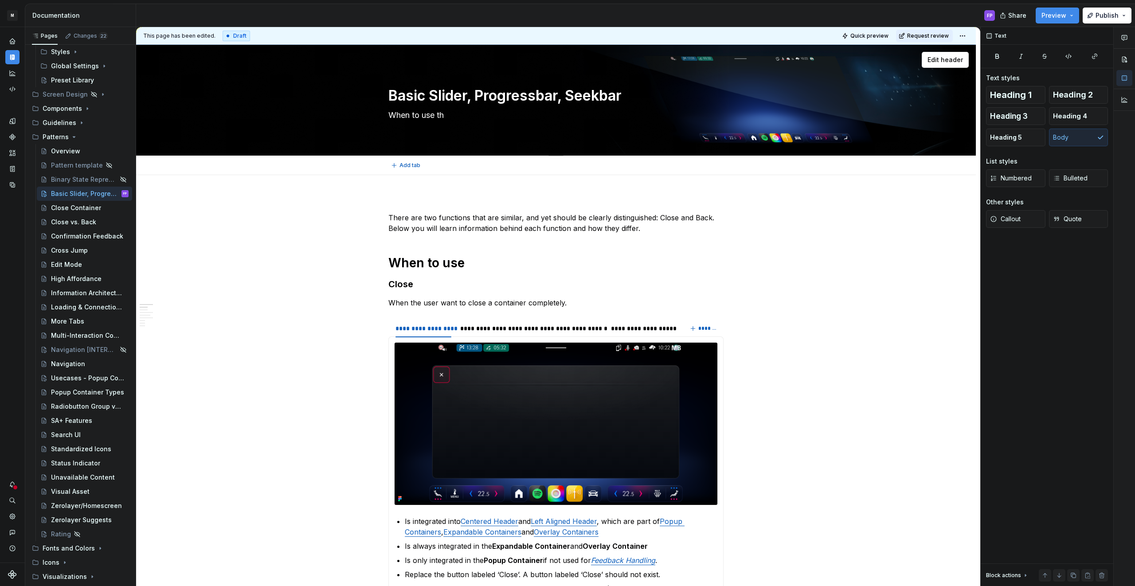
type textarea "*"
type textarea "When to use the"
type textarea "*"
type textarea "When to use thes"
type textarea "*"
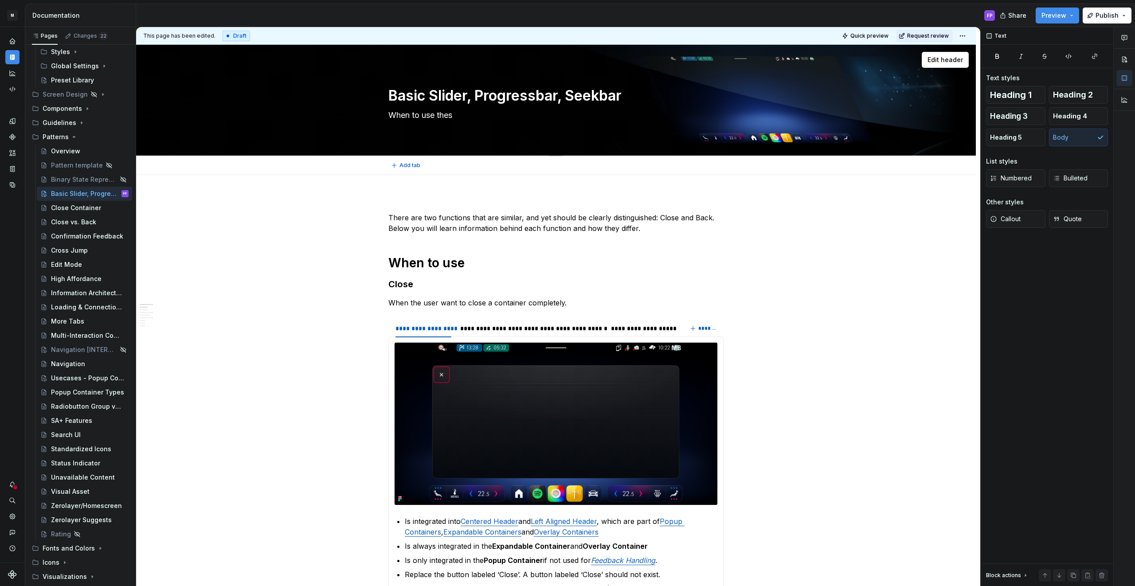
type textarea "When to use these"
type textarea "*"
type textarea "When to use these"
type textarea "*"
type textarea "When to use these s"
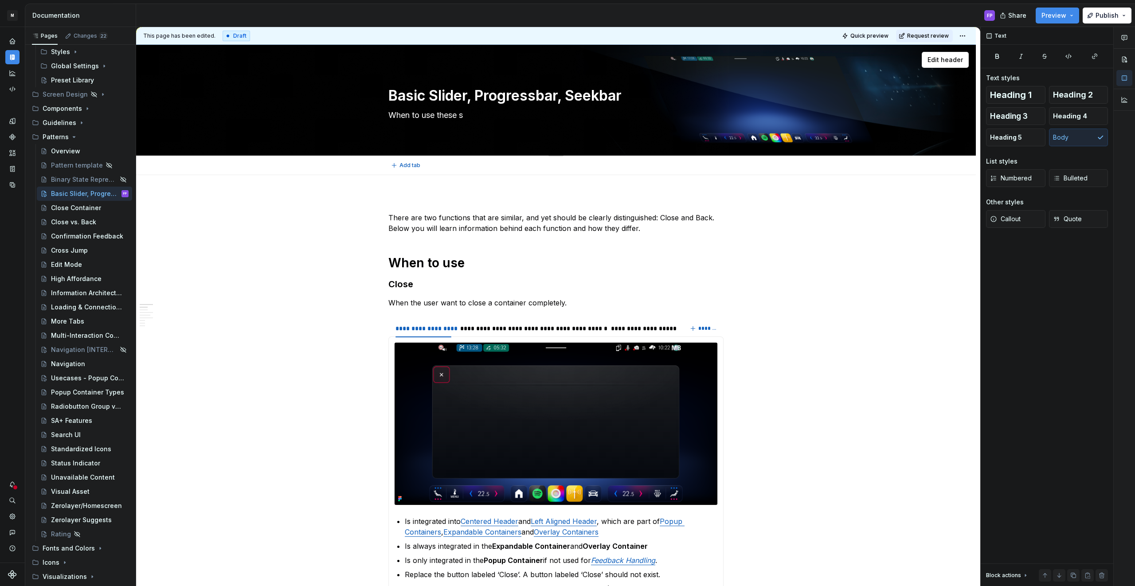
type textarea "*"
type textarea "When to use these sl"
type textarea "*"
type textarea "When to use these sli"
type textarea "*"
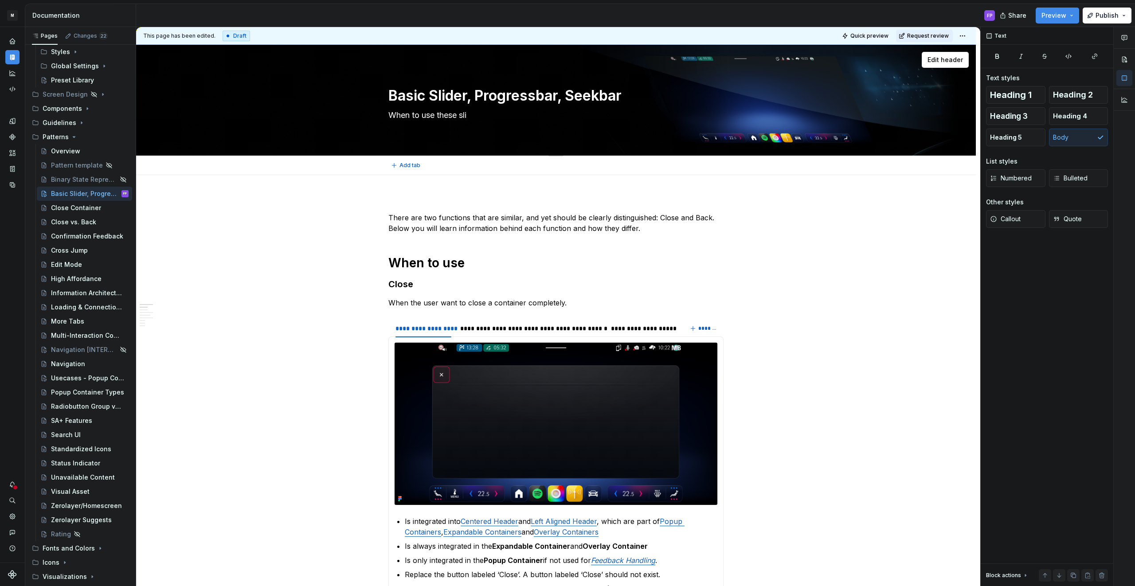
type textarea "When to use these slid"
click at [391, 212] on p "There are two functions that are similar, and yet should be clearly distinguish…" at bounding box center [555, 222] width 335 height 21
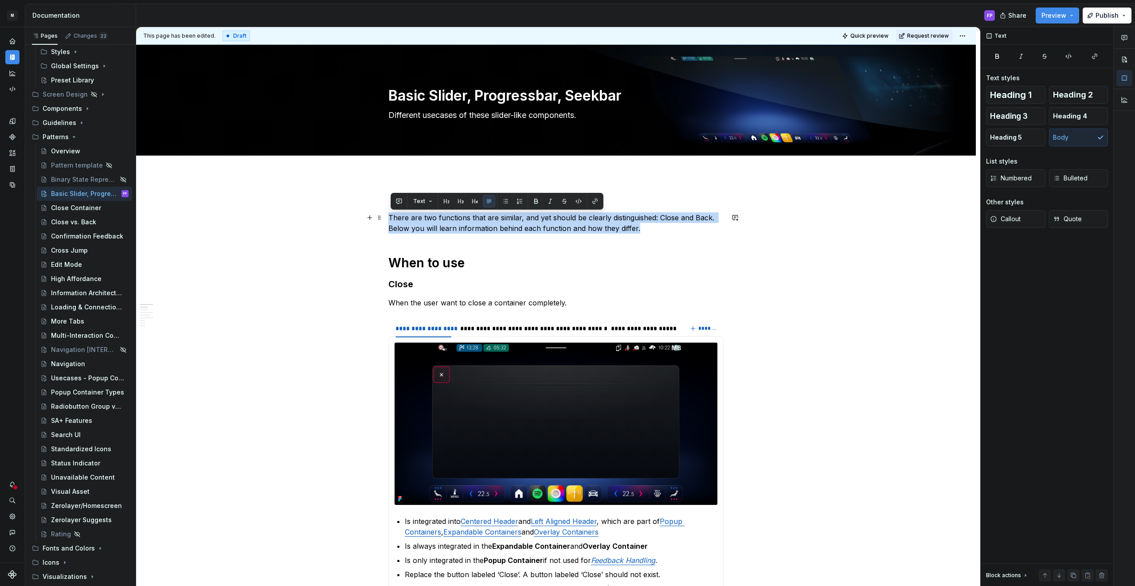
drag, startPoint x: 657, startPoint y: 228, endPoint x: 364, endPoint y: 216, distance: 293.6
